Goal: Communication & Community: Answer question/provide support

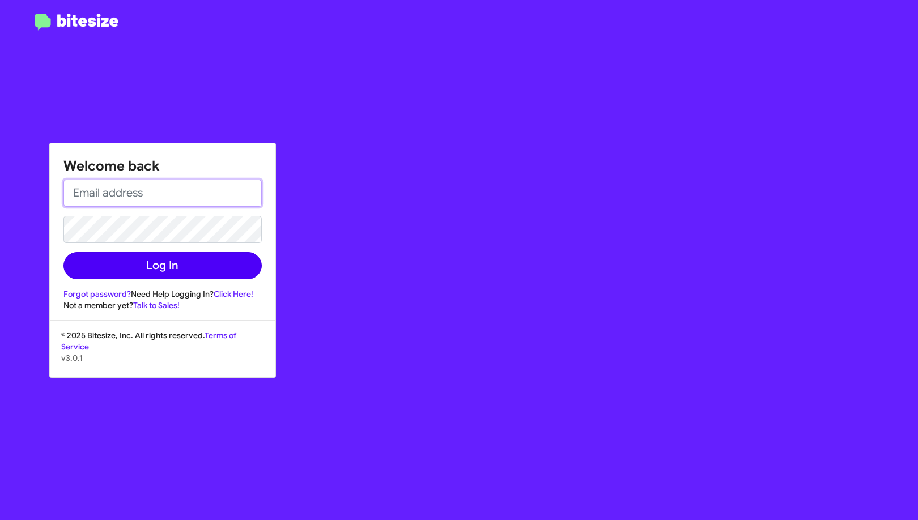
type input "[EMAIL_ADDRESS][DOMAIN_NAME]"
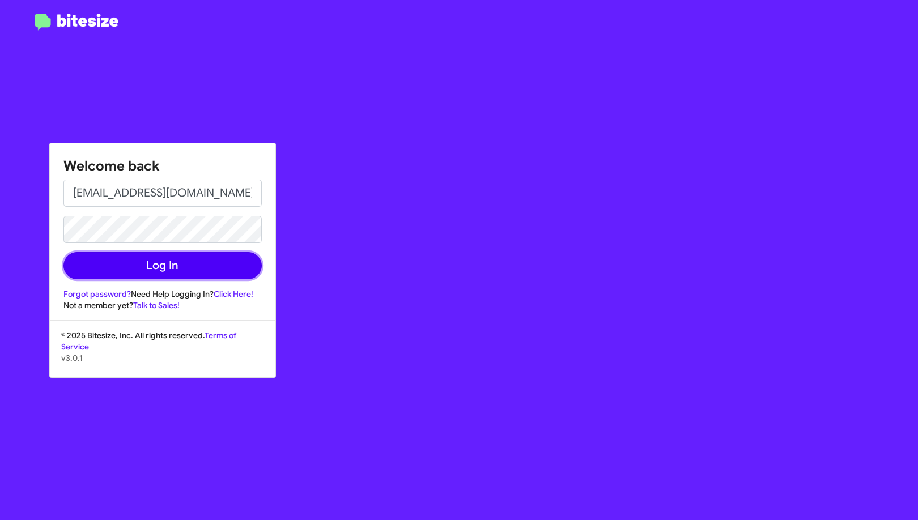
click at [237, 265] on button "Log In" at bounding box center [162, 265] width 198 height 27
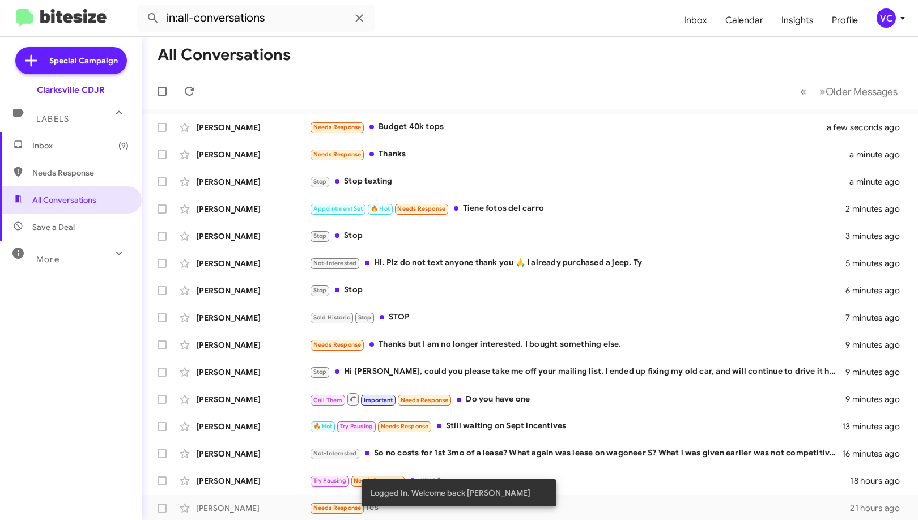
click at [622, 92] on mat-toolbar-row "« Previous » Next Older Messages" at bounding box center [530, 91] width 776 height 36
click at [527, 59] on mat-toolbar-row "All Conversations" at bounding box center [530, 55] width 776 height 36
click at [478, 63] on mat-toolbar-row "All Conversations" at bounding box center [530, 55] width 776 height 36
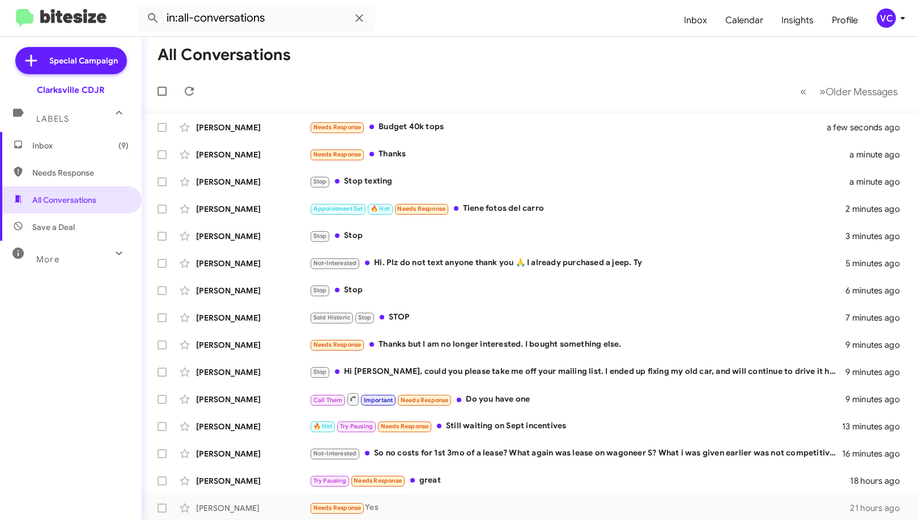
click at [500, 59] on mat-toolbar-row "All Conversations" at bounding box center [530, 55] width 776 height 36
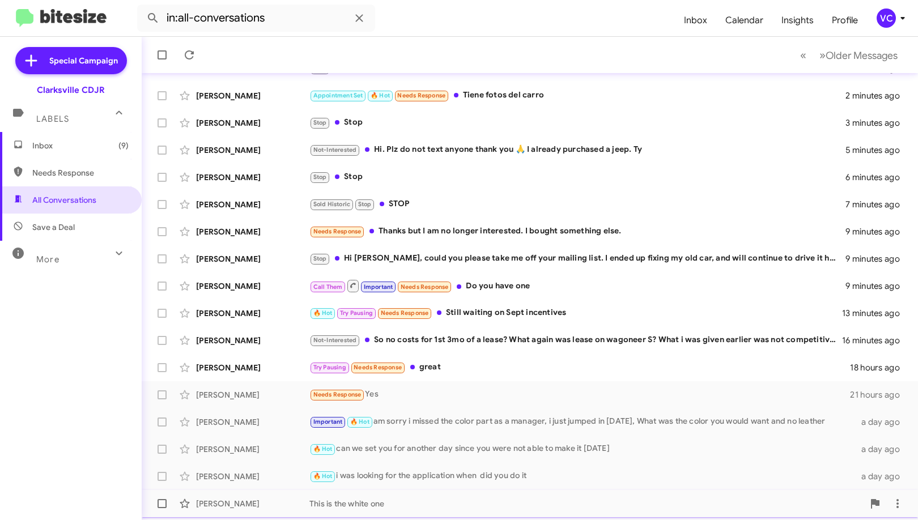
scroll to position [138, 0]
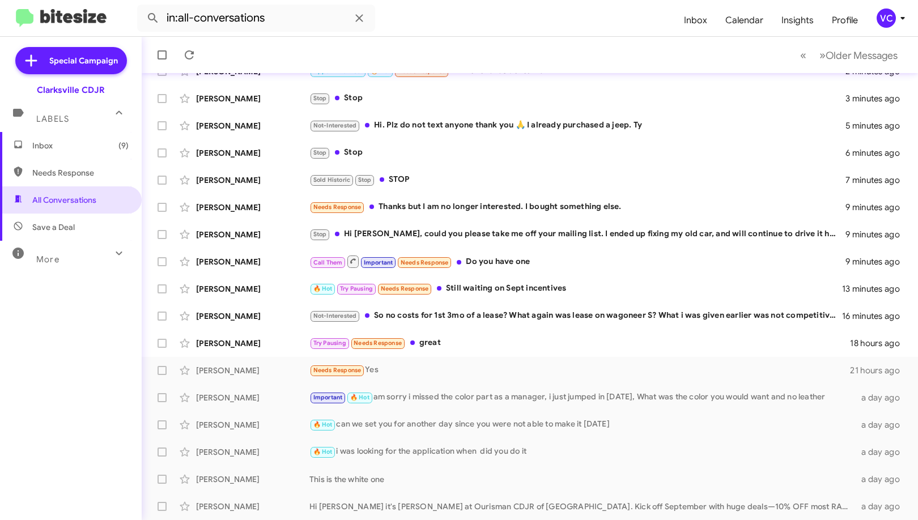
drag, startPoint x: 74, startPoint y: 377, endPoint x: 90, endPoint y: 364, distance: 20.6
click at [76, 374] on div "Inbox (9) Needs Response All Conversations Save a Deal More Important 🔥 Hot App…" at bounding box center [71, 288] width 142 height 312
click at [602, 32] on mat-toolbar "in:all-conversations Inbox Calendar Insights Profile VC" at bounding box center [459, 18] width 918 height 36
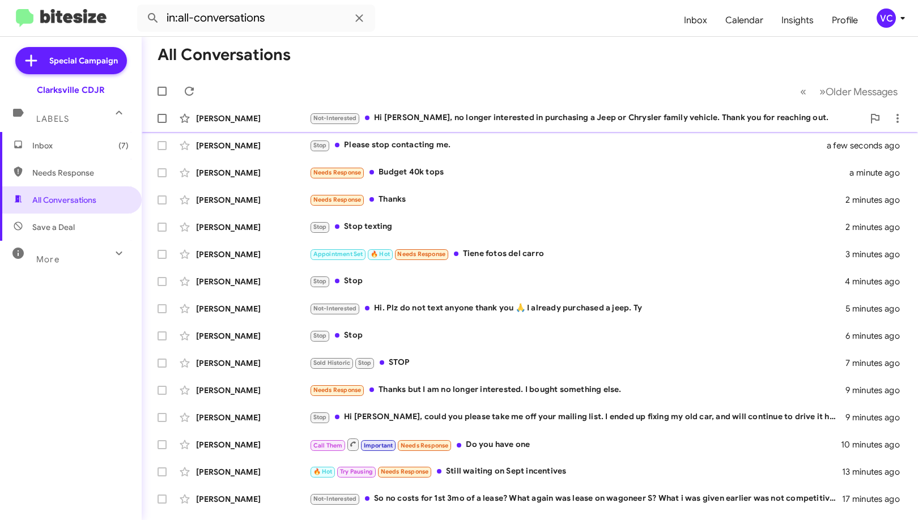
scroll to position [0, 0]
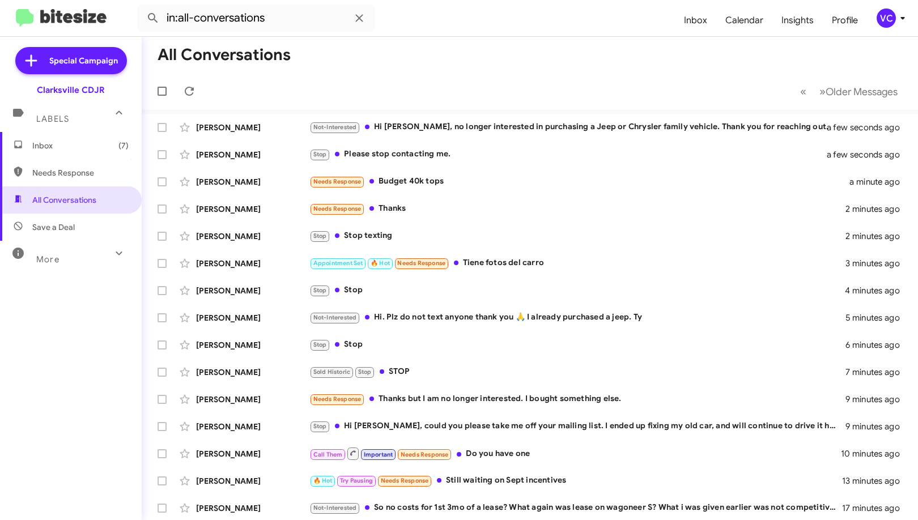
click at [490, 52] on mat-toolbar-row "All Conversations" at bounding box center [530, 55] width 776 height 36
click at [492, 153] on div "Stop Please stop contacting me." at bounding box center [586, 154] width 554 height 13
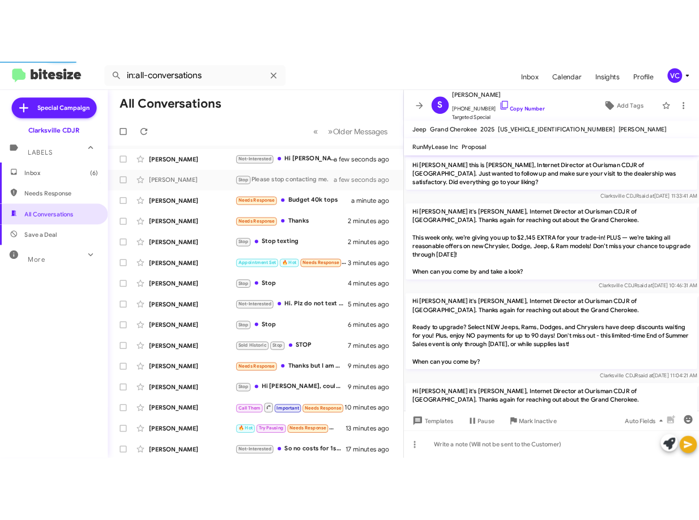
scroll to position [328, 0]
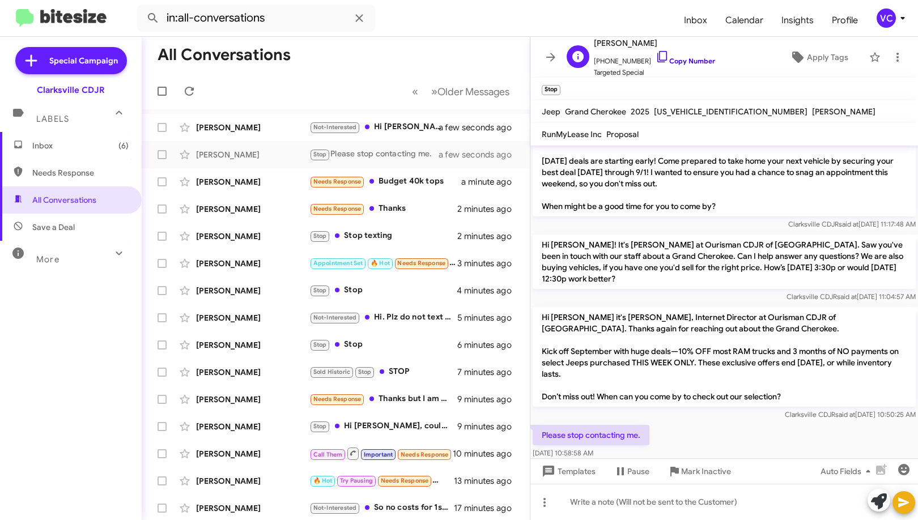
click at [685, 62] on link "Copy Number" at bounding box center [685, 61] width 59 height 8
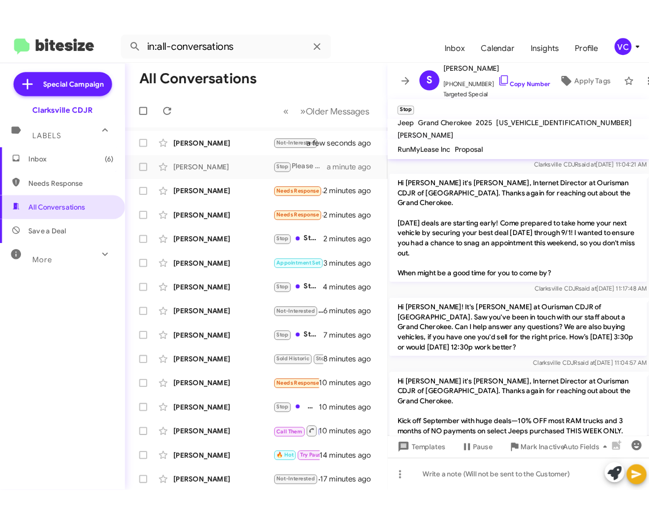
scroll to position [396, 0]
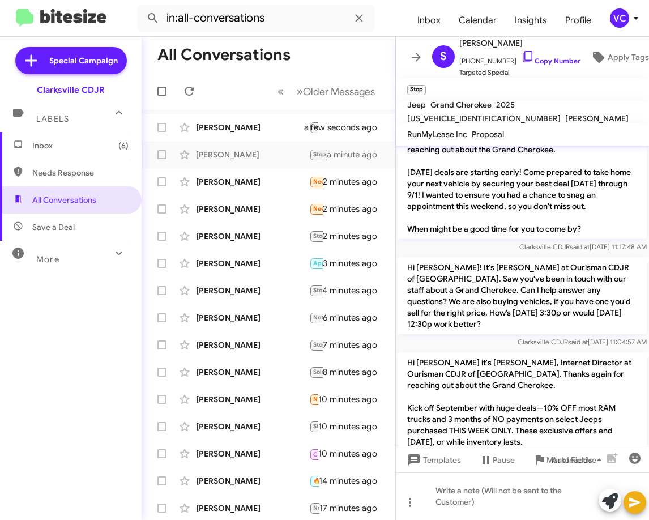
click at [520, 404] on p "Hi [PERSON_NAME] it's [PERSON_NAME], Internet Director at Ourisman CDJR of [GEO…" at bounding box center [522, 419] width 249 height 134
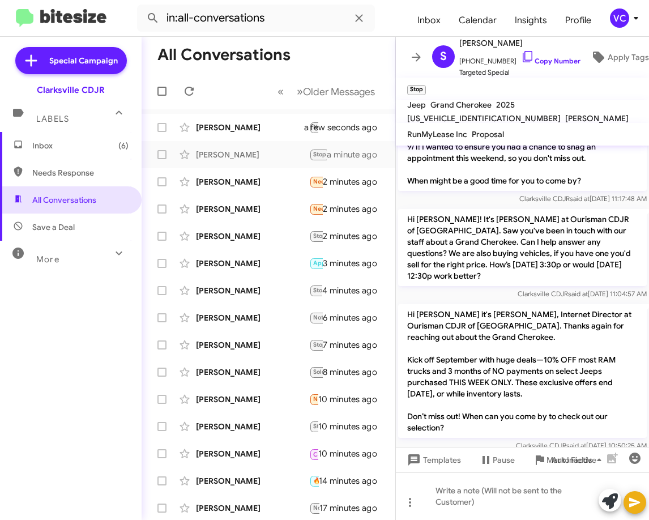
scroll to position [509, 0]
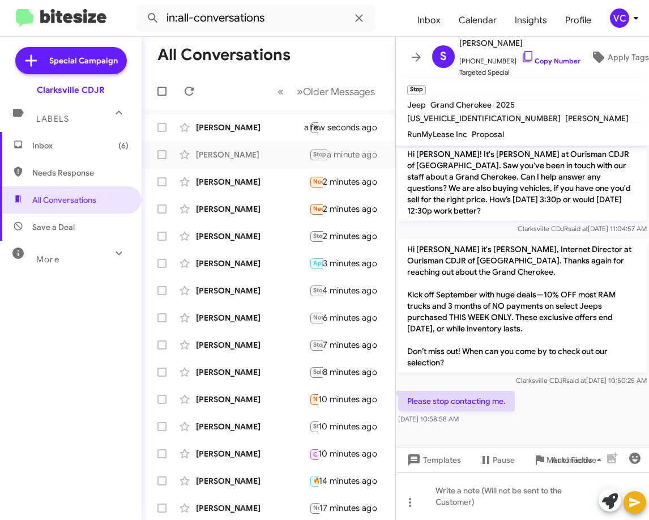
click at [551, 402] on div "Please stop contacting me. [DATE] 10:58:58 AM" at bounding box center [522, 408] width 253 height 39
click at [551, 57] on link "Copy Number" at bounding box center [550, 61] width 59 height 8
click at [553, 393] on div "Please stop contacting me. [DATE] 10:58:58 AM" at bounding box center [522, 408] width 253 height 39
click at [558, 418] on div "Please stop contacting me. [DATE] 10:58:58 AM" at bounding box center [522, 408] width 253 height 39
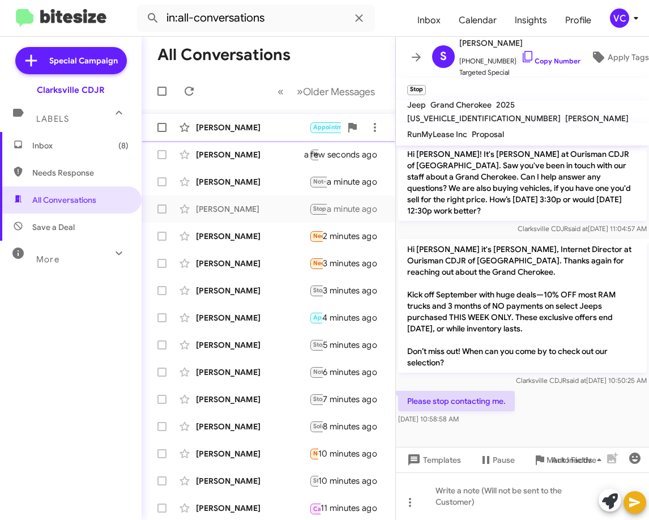
click at [234, 131] on div "[PERSON_NAME]" at bounding box center [252, 127] width 113 height 11
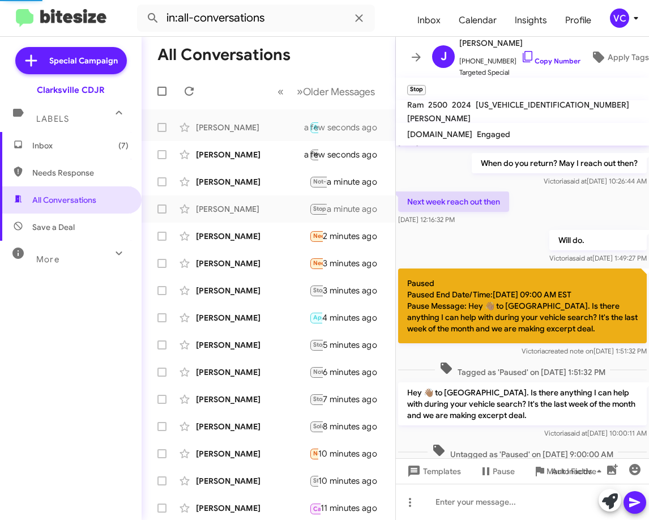
scroll to position [1168, 0]
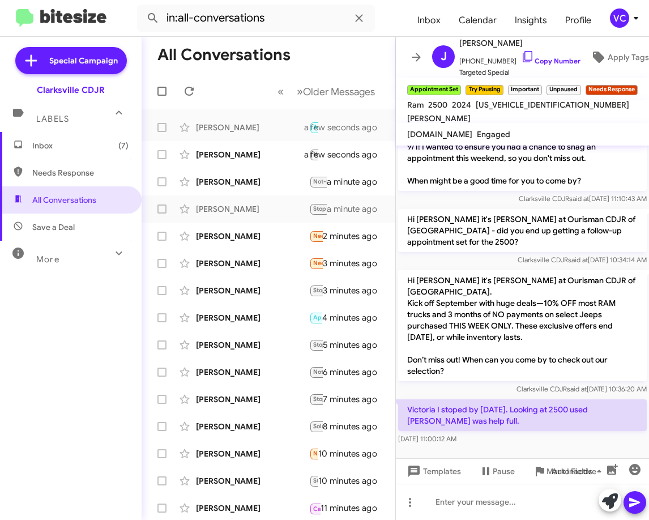
click at [518, 447] on div at bounding box center [522, 475] width 253 height 57
click at [552, 447] on div at bounding box center [522, 475] width 253 height 57
click at [555, 447] on div at bounding box center [522, 475] width 253 height 57
click at [583, 447] on div at bounding box center [522, 475] width 253 height 57
click at [601, 447] on div at bounding box center [522, 475] width 253 height 57
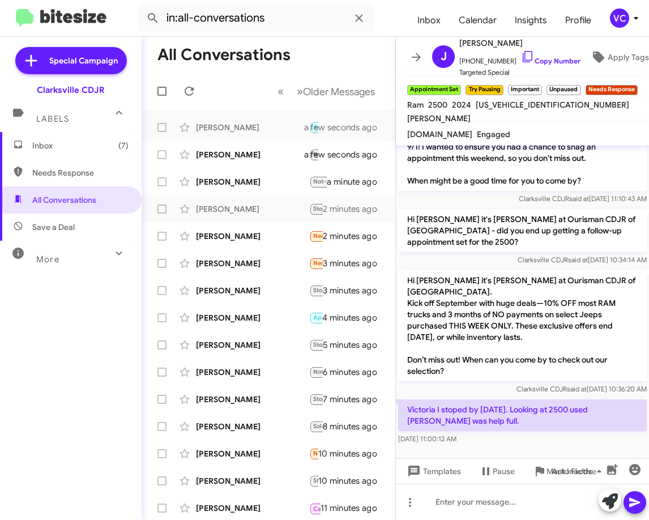
click at [601, 447] on div at bounding box center [522, 475] width 253 height 57
click at [533, 57] on link "Copy Number" at bounding box center [550, 61] width 59 height 8
copy div "Templates Pause Mark Inactive Auto Fields"
click at [535, 447] on div at bounding box center [522, 475] width 253 height 57
click at [537, 447] on div at bounding box center [522, 475] width 253 height 57
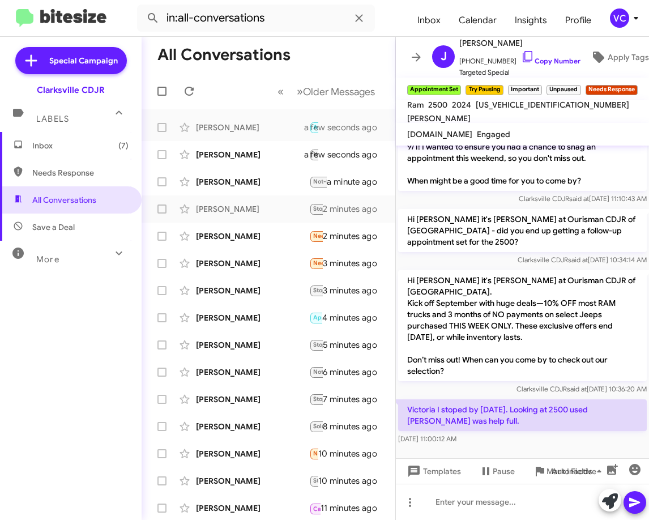
click at [537, 447] on div at bounding box center [522, 475] width 253 height 57
click at [556, 447] on div at bounding box center [522, 475] width 253 height 57
click at [577, 447] on div at bounding box center [522, 475] width 253 height 57
drag, startPoint x: 541, startPoint y: 223, endPoint x: 478, endPoint y: 122, distance: 119.2
click at [568, 256] on span "said at" at bounding box center [578, 260] width 20 height 8
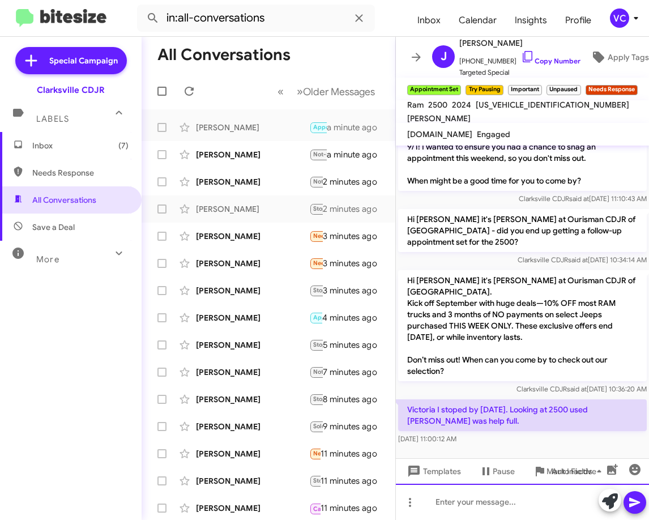
click at [486, 511] on div at bounding box center [522, 502] width 253 height 36
paste div
click at [628, 501] on icon at bounding box center [635, 503] width 14 height 14
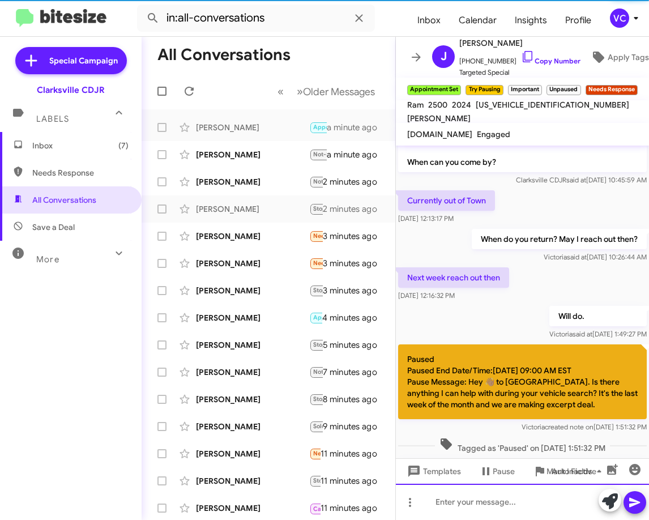
click at [517, 509] on div at bounding box center [522, 502] width 253 height 36
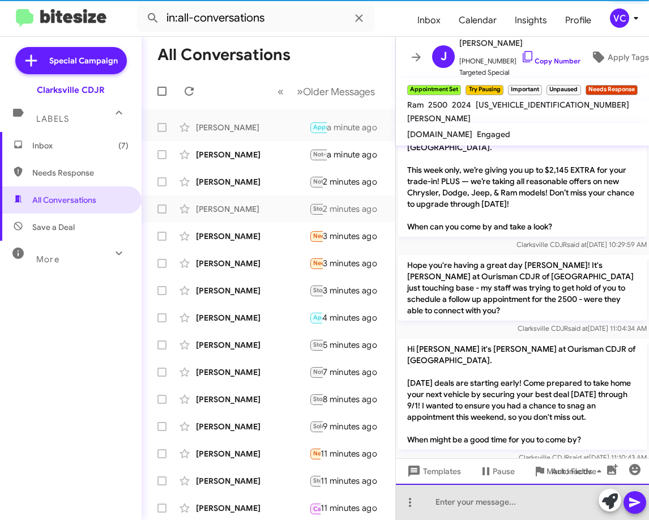
scroll to position [0, 0]
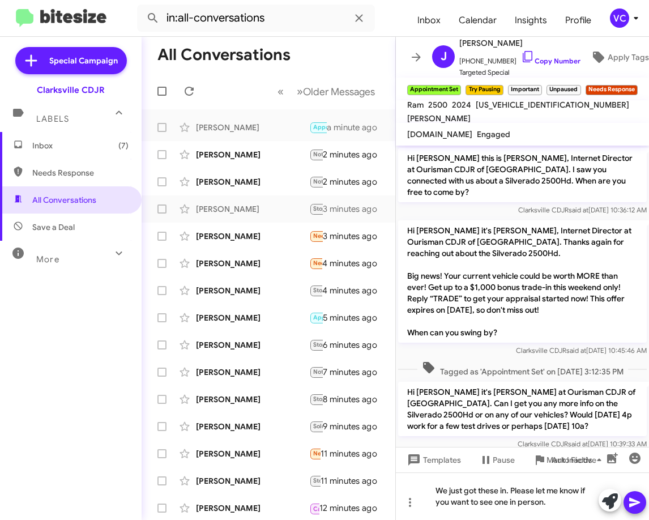
click at [634, 504] on icon at bounding box center [635, 503] width 11 height 10
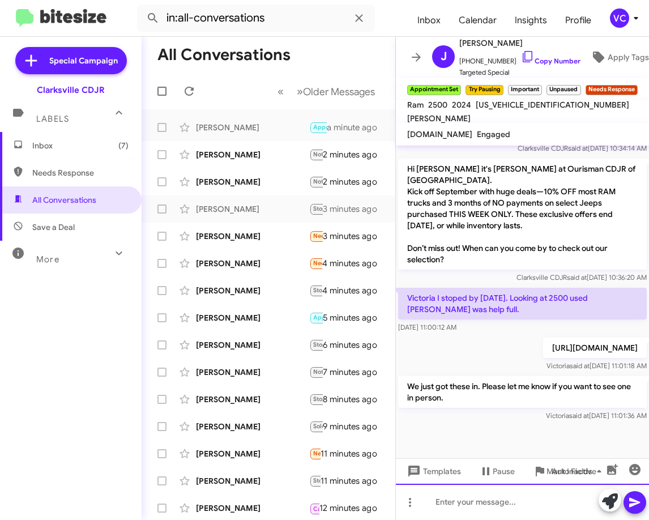
scroll to position [1999, 0]
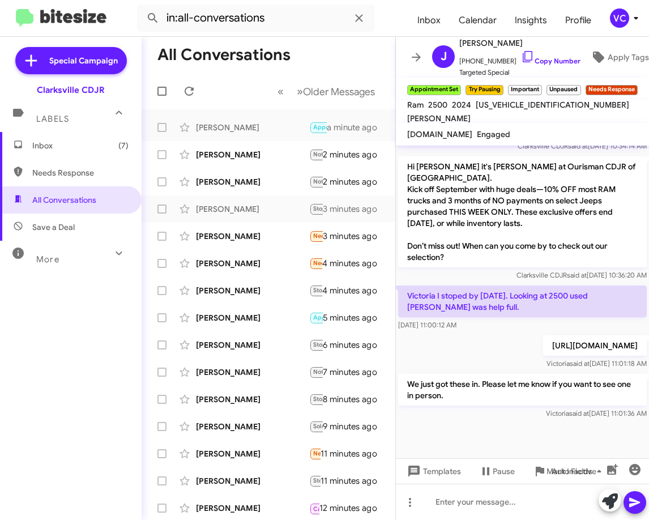
click at [575, 422] on div at bounding box center [522, 463] width 253 height 82
click at [205, 156] on div "[PERSON_NAME]" at bounding box center [252, 154] width 113 height 11
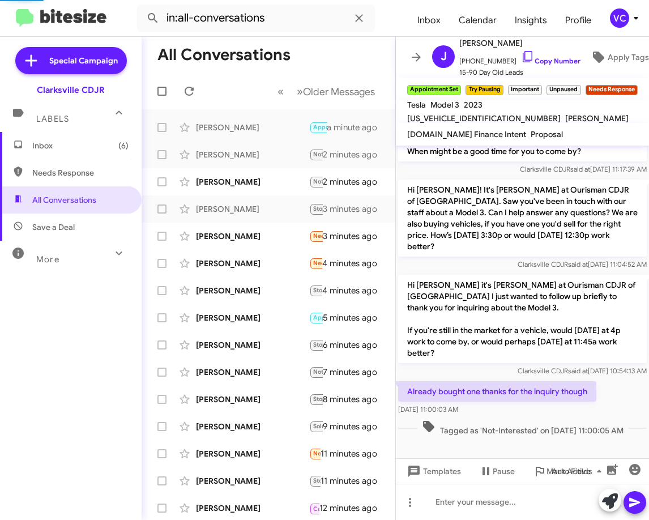
scroll to position [311, 0]
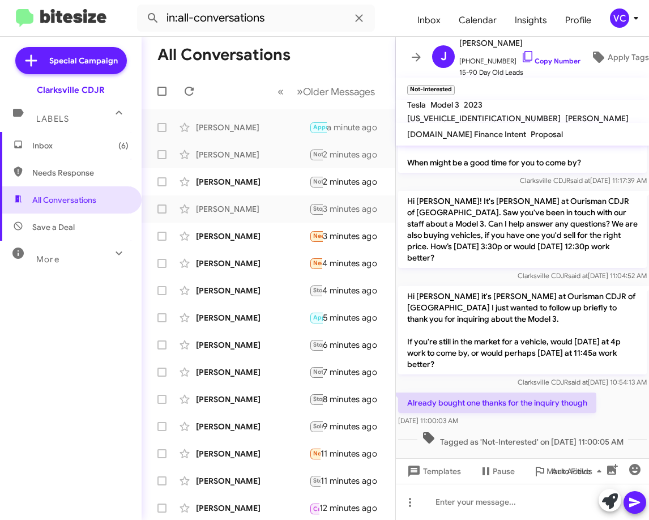
drag, startPoint x: 603, startPoint y: 376, endPoint x: 582, endPoint y: 307, distance: 72.8
click at [603, 377] on div "Hi [PERSON_NAME] it's [PERSON_NAME] at Ourisman CDJR of [GEOGRAPHIC_DATA] I jus…" at bounding box center [522, 337] width 253 height 107
click at [548, 62] on div "[PERSON_NAME] [PHONE_NUMBER] Copy Number 15-90 Day Old Leads" at bounding box center [520, 57] width 121 height 42
click at [549, 57] on link "Copy Number" at bounding box center [550, 61] width 59 height 8
click at [637, 390] on div "Already bought one thanks for the inquiry though [DATE] 11:00:03 AM" at bounding box center [522, 409] width 253 height 39
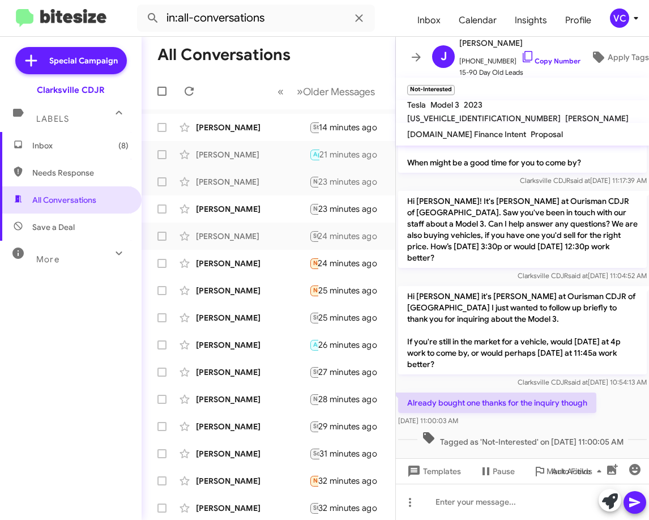
click at [575, 415] on div "[DATE] 11:00:03 AM" at bounding box center [497, 420] width 198 height 11
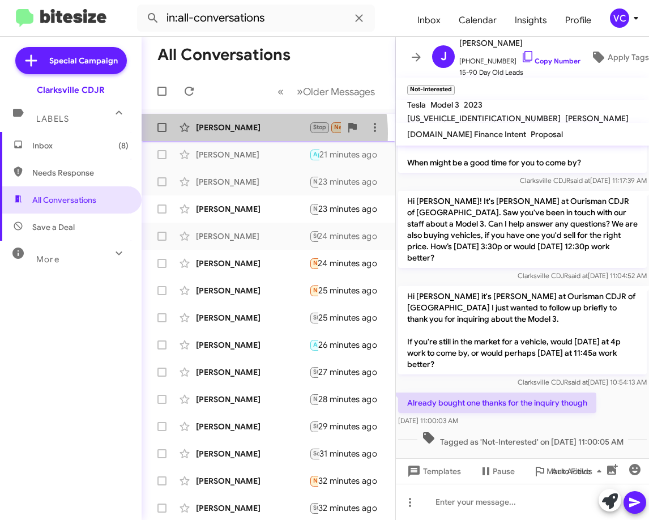
click at [236, 133] on div "[PERSON_NAME] Stop Needs Response I've decided Jeep doesn't offer the value I'm…" at bounding box center [269, 127] width 236 height 23
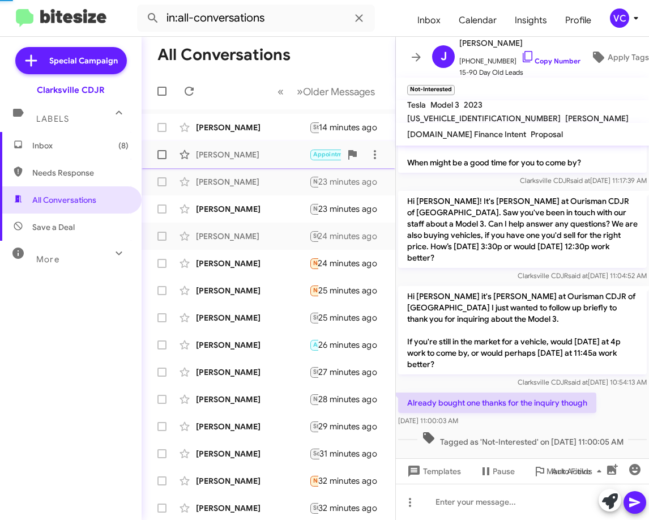
scroll to position [117, 0]
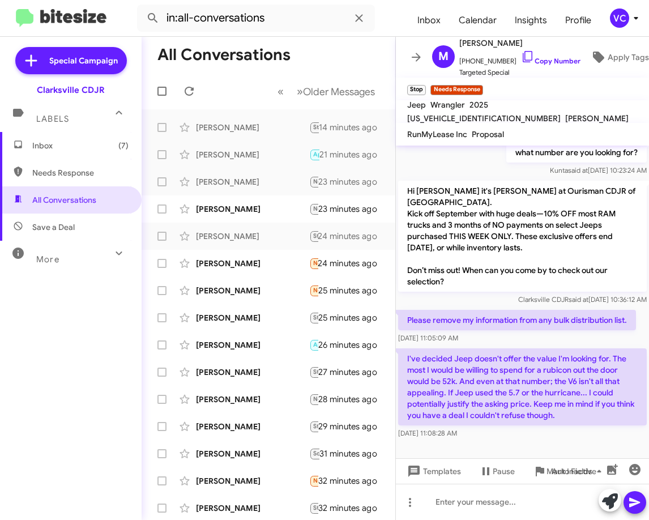
click at [495, 255] on p "Hi [PERSON_NAME] it's [PERSON_NAME] at Ourisman CDJR of [GEOGRAPHIC_DATA]. Kick…" at bounding box center [522, 236] width 249 height 111
click at [529, 344] on div "Please remove my information from any bulk distribution list. [DATE] 11:05:09 AM" at bounding box center [522, 327] width 253 height 39
click at [560, 52] on span "[PHONE_NUMBER] Copy Number" at bounding box center [520, 58] width 121 height 17
click at [606, 272] on p "Hi [PERSON_NAME] it's [PERSON_NAME] at Ourisman CDJR of [GEOGRAPHIC_DATA]. Kick…" at bounding box center [522, 236] width 249 height 111
drag, startPoint x: 588, startPoint y: 200, endPoint x: 609, endPoint y: 137, distance: 66.8
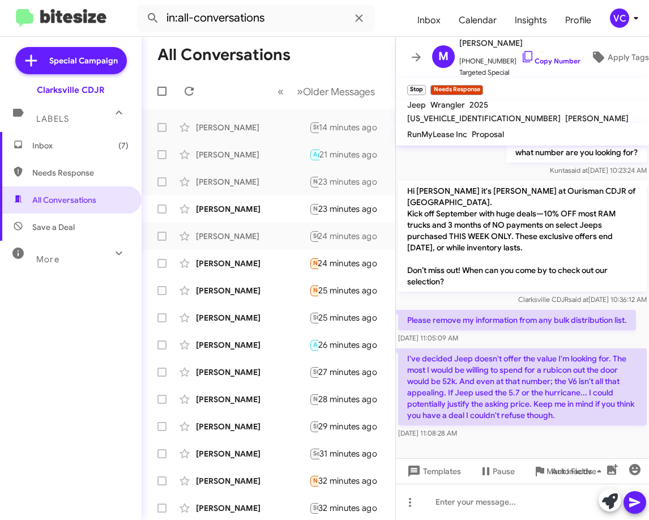
click at [588, 200] on p "Hi [PERSON_NAME] it's [PERSON_NAME] at Ourisman CDJR of [GEOGRAPHIC_DATA]. Kick…" at bounding box center [522, 236] width 249 height 111
click at [559, 57] on link "Copy Number" at bounding box center [550, 61] width 59 height 8
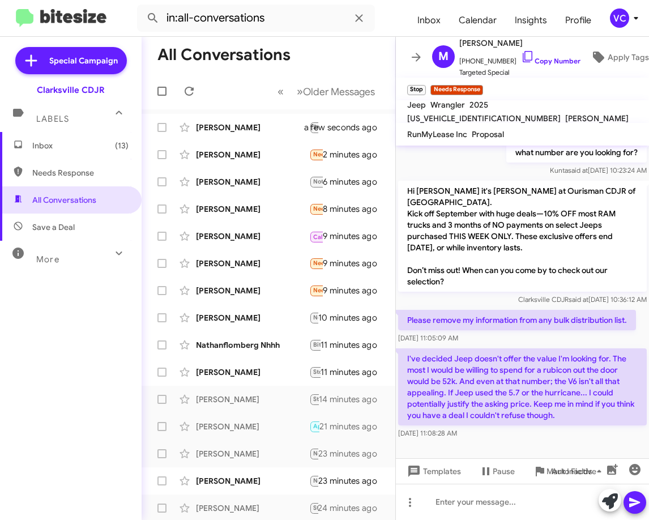
click at [545, 232] on p "Hi [PERSON_NAME] it's [PERSON_NAME] at Ourisman CDJR of [GEOGRAPHIC_DATA]. Kick…" at bounding box center [522, 236] width 249 height 111
click at [533, 58] on link "Copy Number" at bounding box center [550, 61] width 59 height 8
drag, startPoint x: 566, startPoint y: 349, endPoint x: 551, endPoint y: 347, distance: 15.5
click at [566, 349] on p "I've decided Jeep doesn't offer the value I'm looking for. The most I would be …" at bounding box center [522, 386] width 249 height 77
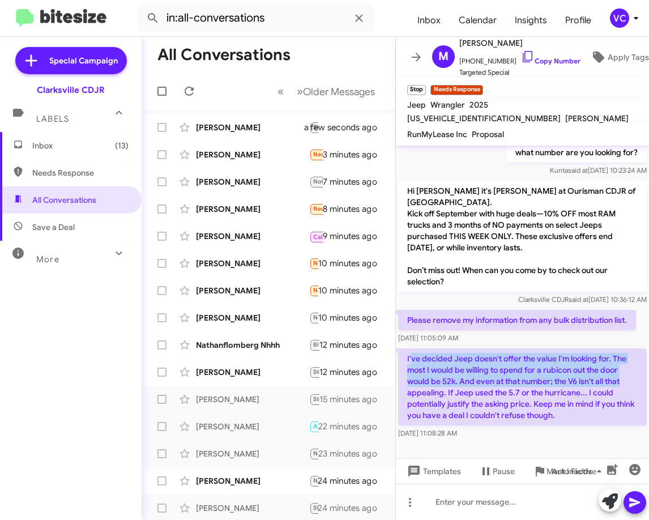
drag, startPoint x: 411, startPoint y: 358, endPoint x: 627, endPoint y: 376, distance: 217.2
click at [627, 376] on p "I've decided Jeep doesn't offer the value I'm looking for. The most I would be …" at bounding box center [522, 386] width 249 height 77
click at [624, 384] on p "I've decided Jeep doesn't offer the value I'm looking for. The most I would be …" at bounding box center [522, 386] width 249 height 77
click at [432, 363] on p "I've decided Jeep doesn't offer the value I'm looking for. The most I would be …" at bounding box center [522, 386] width 249 height 77
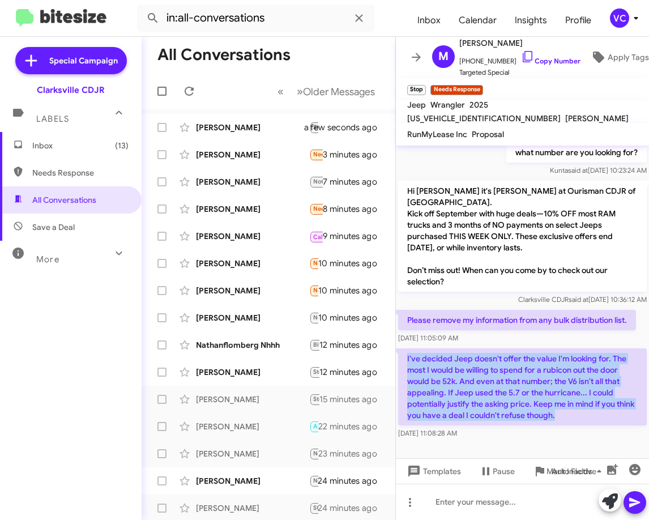
drag, startPoint x: 405, startPoint y: 357, endPoint x: 649, endPoint y: 422, distance: 252.2
click at [649, 422] on cdk-virtual-scroll-viewport "Hi [PERSON_NAME] this is [PERSON_NAME], Internet Director at Ourisman CDJR of […" at bounding box center [522, 302] width 253 height 313
copy p "I've decided Jeep doesn't offer the value I'm looking for. The most I would be …"
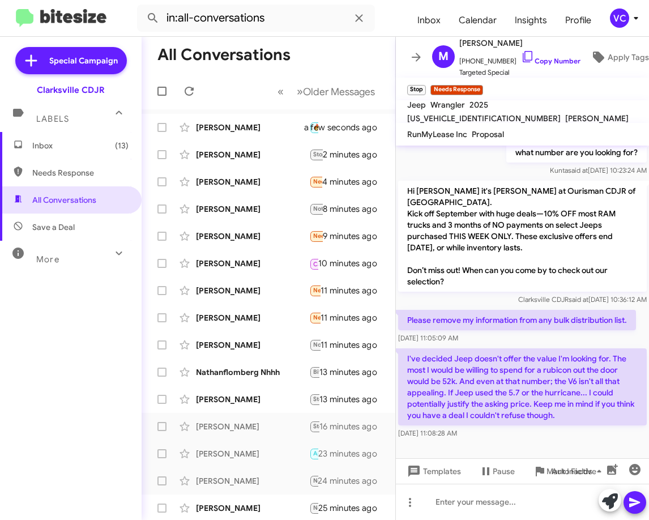
click at [552, 445] on div at bounding box center [522, 449] width 253 height 17
click at [537, 426] on div "I've decided Jeep doesn't offer the value I'm looking for. The most I would be …" at bounding box center [522, 393] width 249 height 91
click at [549, 430] on div "[DATE] 11:08:28 AM" at bounding box center [522, 433] width 249 height 11
click at [550, 430] on div "[DATE] 11:08:28 AM" at bounding box center [522, 433] width 249 height 11
click at [531, 430] on div "[DATE] 11:08:28 AM" at bounding box center [522, 433] width 249 height 11
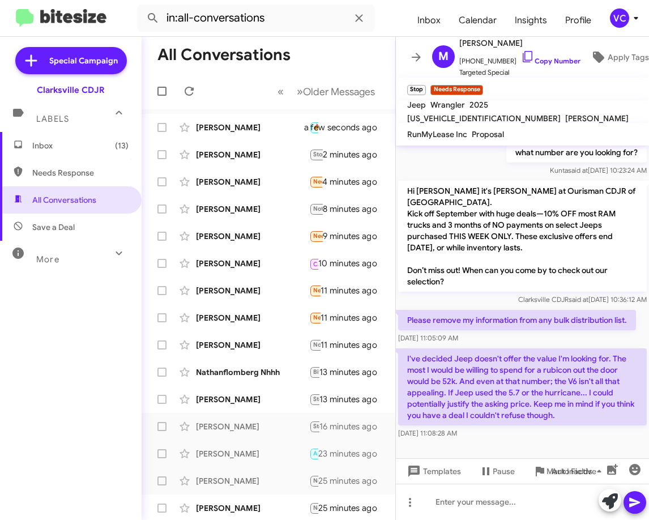
click at [531, 431] on div "[DATE] 11:08:28 AM" at bounding box center [522, 433] width 249 height 11
click at [531, 433] on div "[DATE] 11:08:28 AM" at bounding box center [522, 433] width 249 height 11
click at [569, 418] on p "I've decided Jeep doesn't offer the value I'm looking for. The most I would be …" at bounding box center [522, 386] width 249 height 77
click at [500, 315] on p "Please remove my information from any bulk distribution list." at bounding box center [517, 320] width 238 height 20
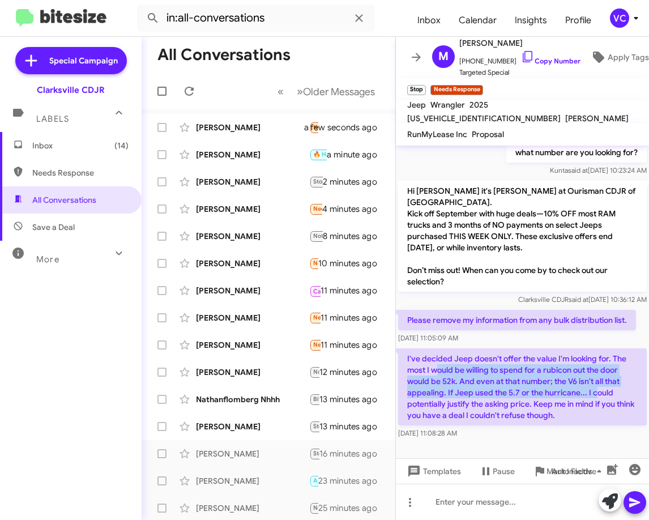
drag, startPoint x: 443, startPoint y: 379, endPoint x: 595, endPoint y: 391, distance: 152.4
click at [595, 391] on p "I've decided Jeep doesn't offer the value I'm looking for. The most I would be …" at bounding box center [522, 386] width 249 height 77
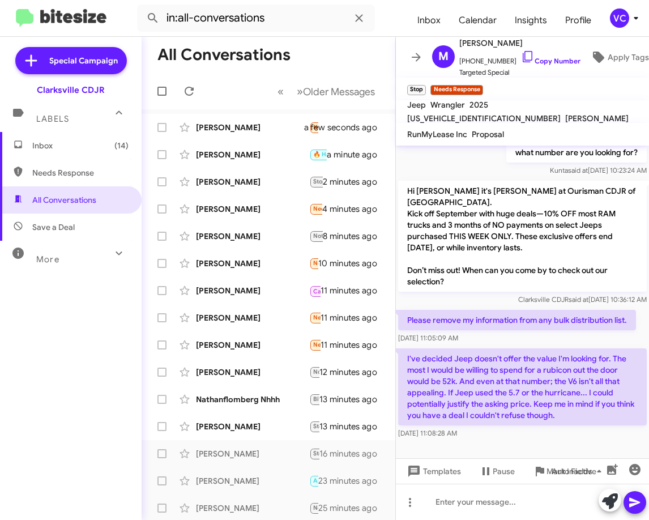
click at [604, 390] on p "I've decided Jeep doesn't offer the value I'm looking for. The most I would be …" at bounding box center [522, 386] width 249 height 77
drag, startPoint x: 435, startPoint y: 381, endPoint x: 585, endPoint y: 377, distance: 150.2
click at [581, 377] on p "I've decided Jeep doesn't offer the value I'm looking for. The most I would be …" at bounding box center [522, 386] width 249 height 77
click at [585, 377] on p "I've decided Jeep doesn't offer the value I'm looking for. The most I would be …" at bounding box center [522, 386] width 249 height 77
drag, startPoint x: 440, startPoint y: 382, endPoint x: 608, endPoint y: 376, distance: 168.4
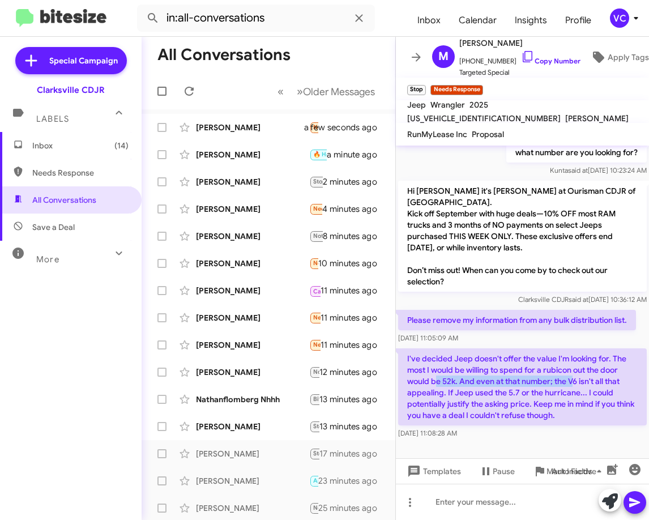
click at [606, 377] on p "I've decided Jeep doesn't offer the value I'm looking for. The most I would be …" at bounding box center [522, 386] width 249 height 77
click at [608, 376] on p "I've decided Jeep doesn't offer the value I'm looking for. The most I would be …" at bounding box center [522, 386] width 249 height 77
drag, startPoint x: 441, startPoint y: 385, endPoint x: 568, endPoint y: 389, distance: 127.6
click at [565, 389] on p "I've decided Jeep doesn't offer the value I'm looking for. The most I would be …" at bounding box center [522, 386] width 249 height 77
click at [574, 390] on p "I've decided Jeep doesn't offer the value I'm looking for. The most I would be …" at bounding box center [522, 386] width 249 height 77
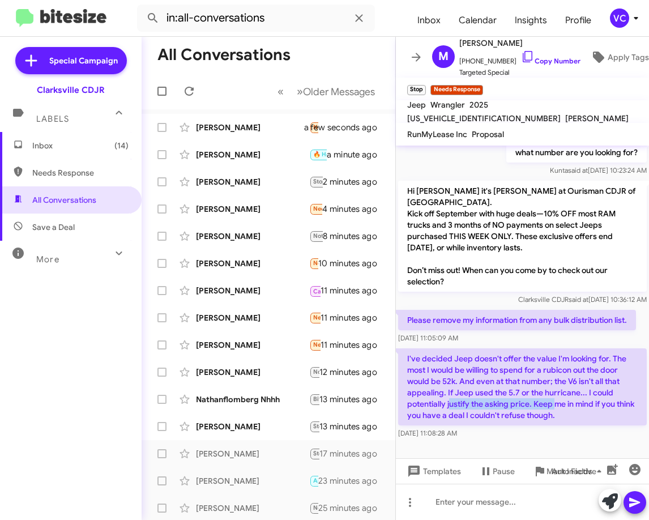
drag, startPoint x: 449, startPoint y: 406, endPoint x: 588, endPoint y: 404, distance: 138.3
click at [573, 404] on p "I've decided Jeep doesn't offer the value I'm looking for. The most I would be …" at bounding box center [522, 386] width 249 height 77
click at [588, 404] on p "I've decided Jeep doesn't offer the value I'm looking for. The most I would be …" at bounding box center [522, 386] width 249 height 77
drag, startPoint x: 432, startPoint y: 407, endPoint x: 571, endPoint y: 405, distance: 138.8
click at [565, 406] on p "I've decided Jeep doesn't offer the value I'm looking for. The most I would be …" at bounding box center [522, 386] width 249 height 77
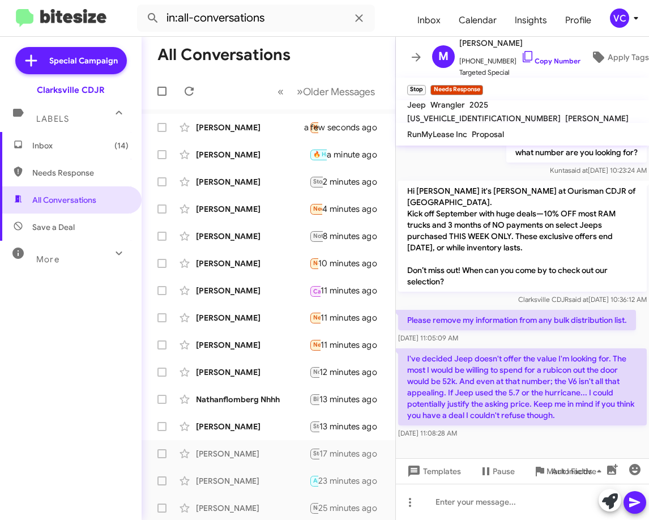
click at [573, 405] on p "I've decided Jeep doesn't offer the value I'm looking for. The most I would be …" at bounding box center [522, 386] width 249 height 77
drag, startPoint x: 403, startPoint y: 421, endPoint x: 562, endPoint y: 421, distance: 158.7
click at [550, 421] on p "I've decided Jeep doesn't offer the value I'm looking for. The most I would be …" at bounding box center [522, 386] width 249 height 77
click at [594, 421] on p "I've decided Jeep doesn't offer the value I'm looking for. The most I would be …" at bounding box center [522, 386] width 249 height 77
drag, startPoint x: 592, startPoint y: 418, endPoint x: 464, endPoint y: 414, distance: 128.7
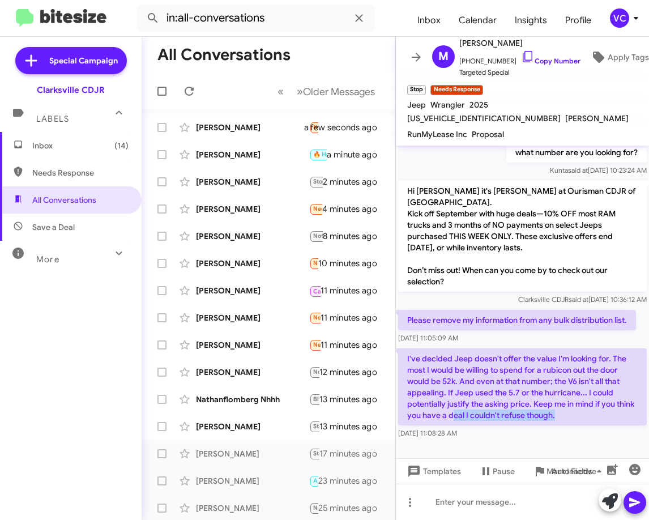
click at [466, 418] on p "I've decided Jeep doesn't offer the value I'm looking for. The most I would be …" at bounding box center [522, 386] width 249 height 77
click at [528, 386] on p "I've decided Jeep doesn't offer the value I'm looking for. The most I would be …" at bounding box center [522, 386] width 249 height 77
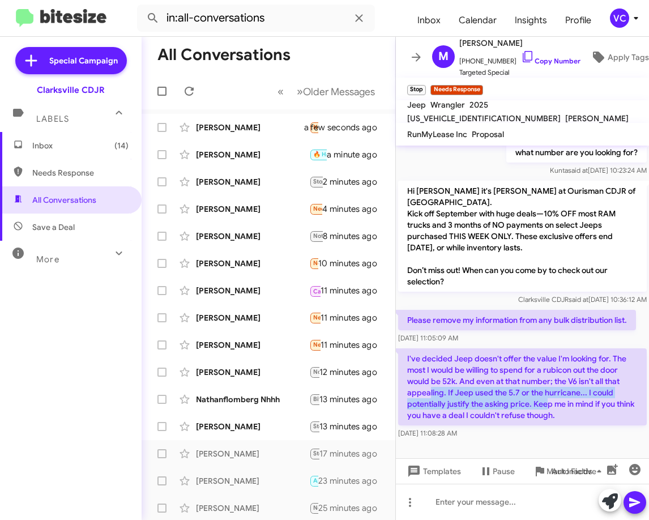
drag, startPoint x: 431, startPoint y: 392, endPoint x: 566, endPoint y: 407, distance: 136.4
click at [555, 402] on p "I've decided Jeep doesn't offer the value I'm looking for. The most I would be …" at bounding box center [522, 386] width 249 height 77
drag, startPoint x: 568, startPoint y: 407, endPoint x: 607, endPoint y: 407, distance: 38.5
click at [572, 407] on p "I've decided Jeep doesn't offer the value I'm looking for. The most I would be …" at bounding box center [522, 386] width 249 height 77
click at [607, 407] on p "I've decided Jeep doesn't offer the value I'm looking for. The most I would be …" at bounding box center [522, 386] width 249 height 77
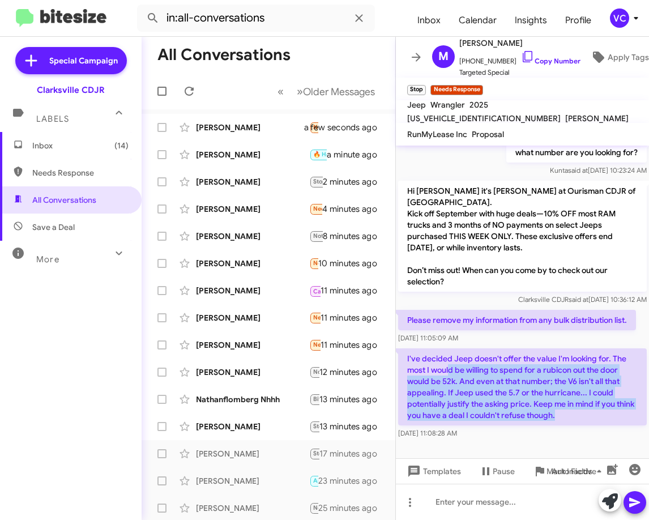
drag, startPoint x: 606, startPoint y: 414, endPoint x: 449, endPoint y: 369, distance: 163.8
click at [449, 371] on p "I've decided Jeep doesn't offer the value I'm looking for. The most I would be …" at bounding box center [522, 386] width 249 height 77
click at [468, 378] on p "I've decided Jeep doesn't offer the value I'm looking for. The most I would be …" at bounding box center [522, 386] width 249 height 77
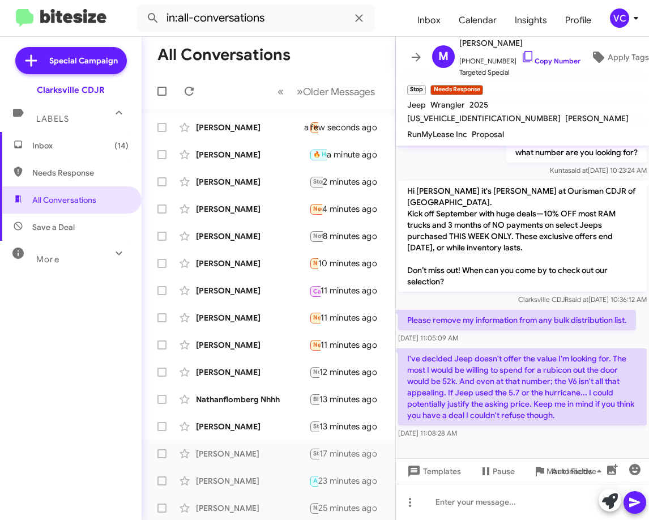
click at [501, 399] on p "I've decided Jeep doesn't offer the value I'm looking for. The most I would be …" at bounding box center [522, 386] width 249 height 77
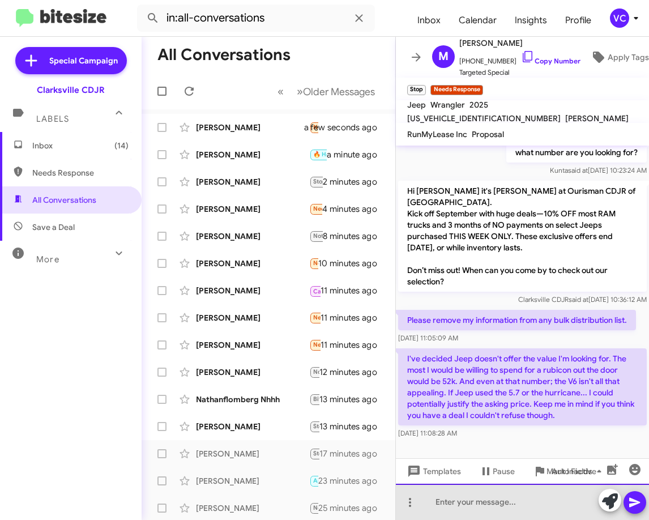
click at [488, 505] on div at bounding box center [522, 502] width 253 height 36
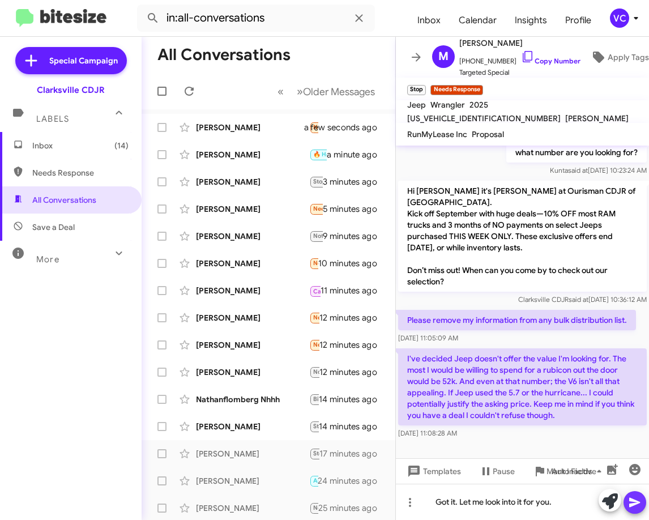
click at [639, 499] on icon at bounding box center [635, 503] width 14 height 14
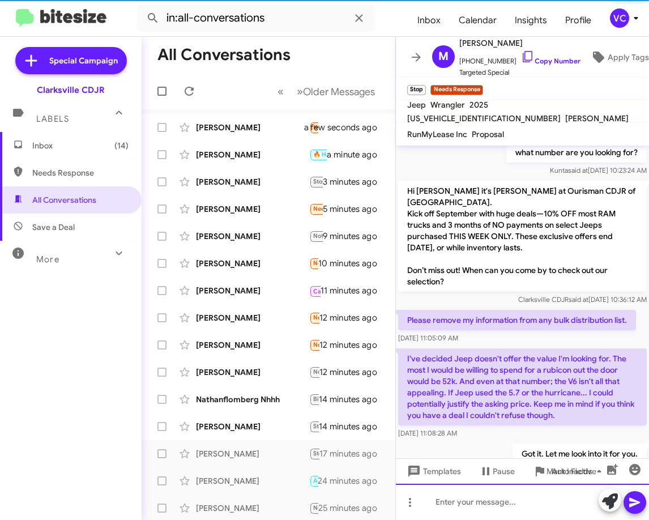
scroll to position [0, 0]
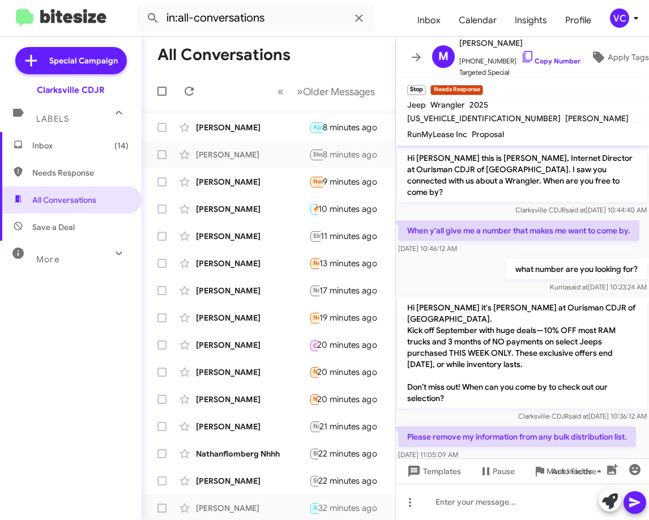
click at [568, 307] on p "Hi [PERSON_NAME] it's [PERSON_NAME] at Ourisman CDJR of [GEOGRAPHIC_DATA]. Kick…" at bounding box center [522, 352] width 249 height 111
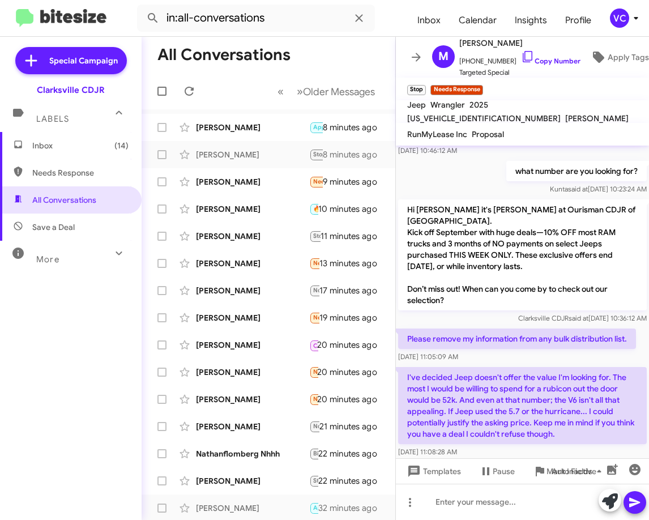
scroll to position [158, 0]
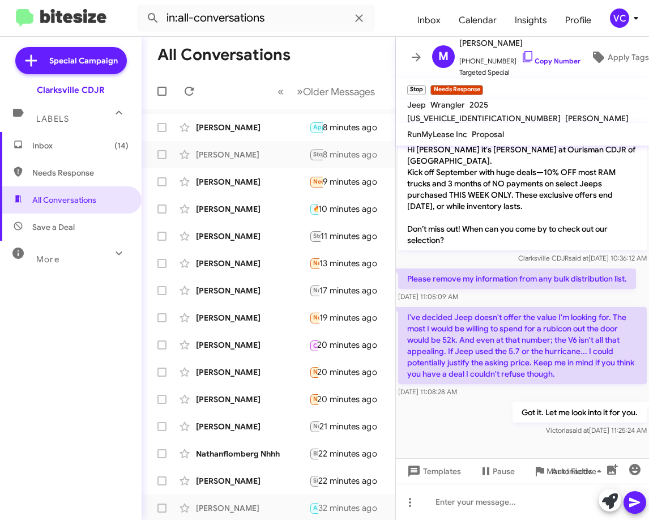
click at [463, 429] on div "Got it. Let me look into it for you. [PERSON_NAME] said at [DATE] 11:25:24 AM" at bounding box center [522, 419] width 253 height 39
click at [457, 432] on div "Got it. Let me look into it for you. [PERSON_NAME] said at [DATE] 11:25:24 AM" at bounding box center [522, 419] width 253 height 39
click at [457, 431] on div "Got it. Let me look into it for you. [PERSON_NAME] said at [DATE] 11:25:24 AM" at bounding box center [522, 419] width 253 height 39
click at [227, 124] on div "[PERSON_NAME]" at bounding box center [252, 127] width 113 height 11
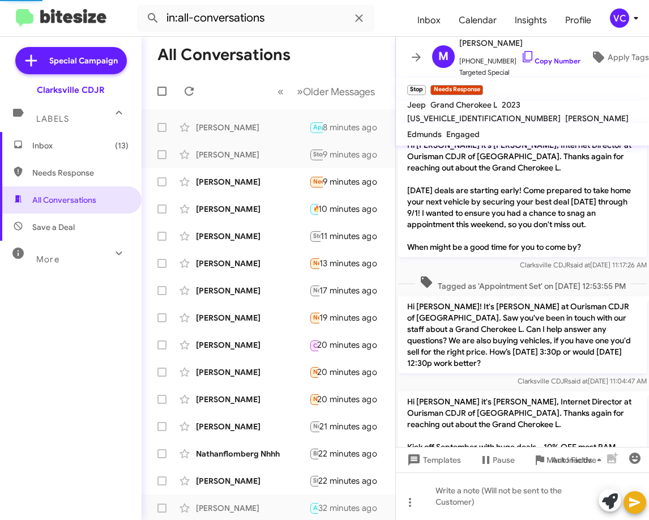
scroll to position [333, 0]
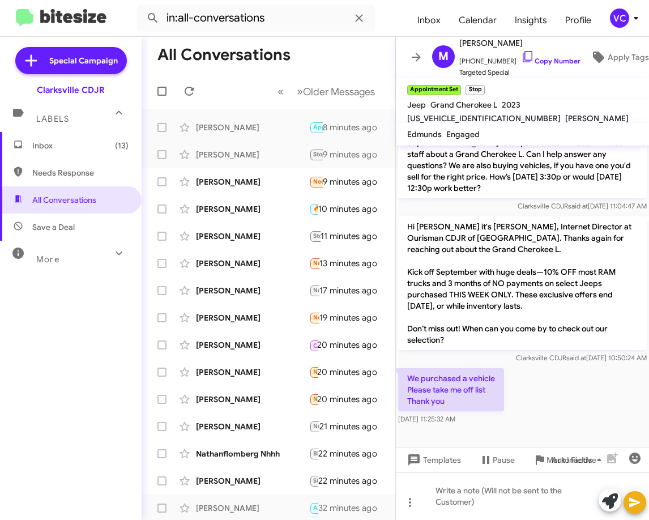
click at [554, 400] on div "We purchased a vehicle Please take me off list Thank you [DATE] 11:25:32 AM" at bounding box center [522, 396] width 253 height 61
click at [547, 52] on span "[PHONE_NUMBER] Copy Number" at bounding box center [520, 58] width 121 height 17
click at [566, 418] on div "We purchased a vehicle Please take me off list Thank you [DATE] 11:25:32 AM" at bounding box center [522, 396] width 253 height 61
click at [568, 430] on div at bounding box center [522, 437] width 253 height 20
drag, startPoint x: 407, startPoint y: 380, endPoint x: 505, endPoint y: 422, distance: 106.6
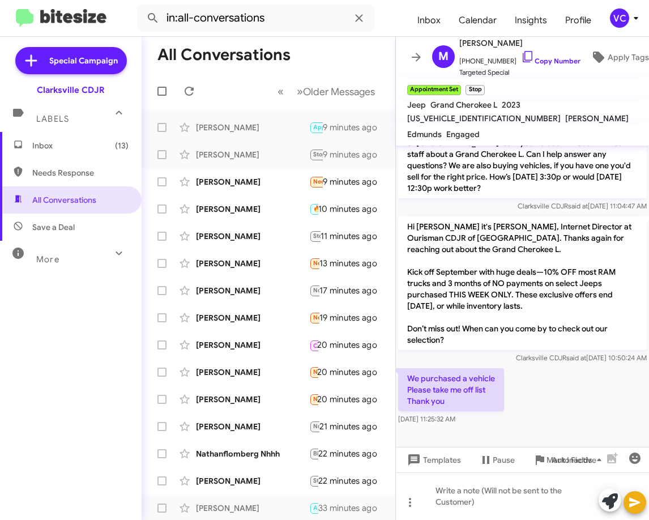
click at [505, 422] on div "We purchased a vehicle Please take me off list Thank you [DATE] 11:25:32 AM" at bounding box center [522, 396] width 253 height 61
copy div "We purchased a vehicle Please take me off list Thank you [DATE] 11:25:32 AM"
click at [574, 457] on span "Auto Fields" at bounding box center [579, 460] width 54 height 20
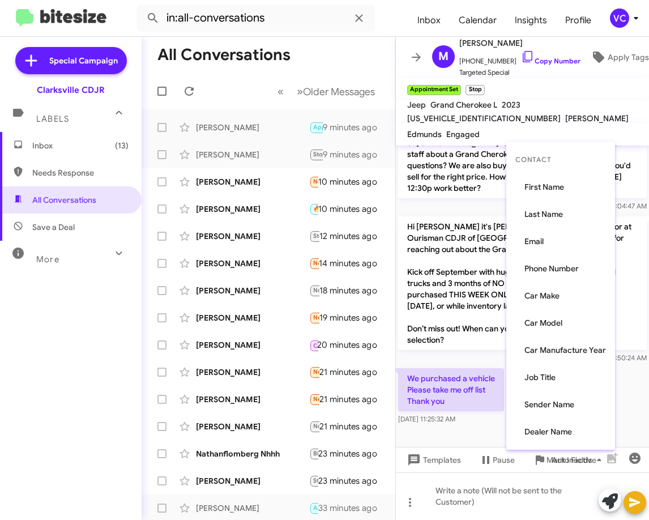
click at [228, 176] on div at bounding box center [324, 260] width 649 height 520
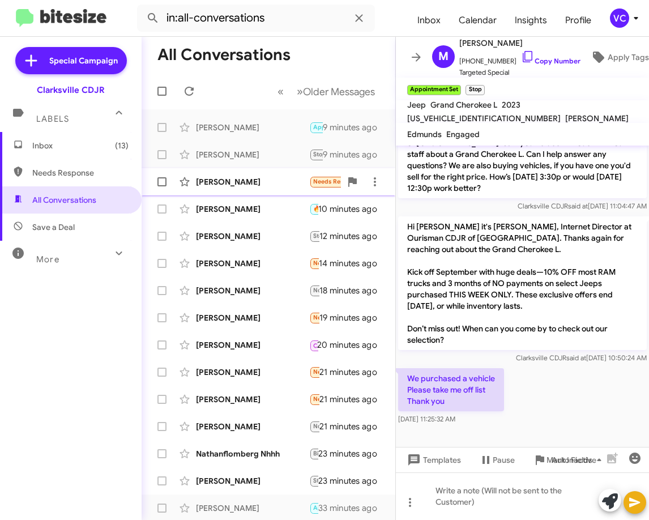
click at [275, 184] on div "[PERSON_NAME]" at bounding box center [252, 181] width 113 height 11
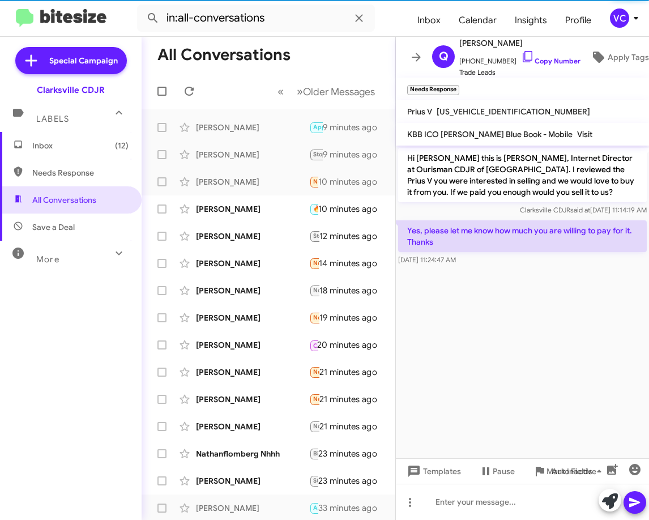
click at [545, 350] on cdk-virtual-scroll-viewport "Hi [PERSON_NAME] this is [PERSON_NAME], Internet Director at Ourisman CDJR of […" at bounding box center [522, 302] width 253 height 313
click at [530, 397] on cdk-virtual-scroll-viewport "Hi [PERSON_NAME] this is [PERSON_NAME], Internet Director at Ourisman CDJR of […" at bounding box center [522, 302] width 253 height 313
click at [537, 57] on link "Copy Number" at bounding box center [550, 61] width 59 height 8
click at [646, 382] on cdk-virtual-scroll-viewport "Hi [PERSON_NAME] this is [PERSON_NAME], Internet Director at Ourisman CDJR of […" at bounding box center [522, 302] width 253 height 313
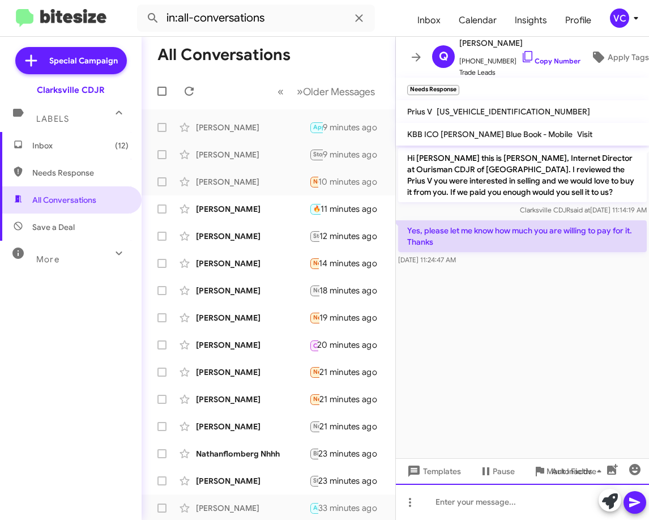
click at [513, 487] on div at bounding box center [522, 502] width 253 height 36
click at [637, 508] on icon at bounding box center [635, 503] width 14 height 14
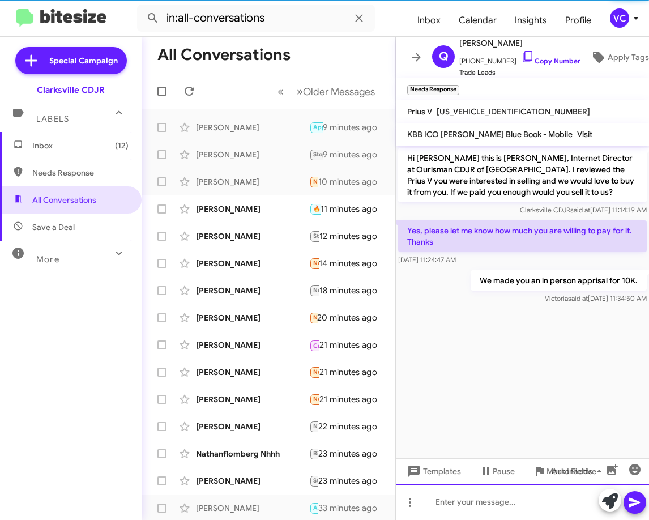
click at [474, 513] on div at bounding box center [522, 502] width 253 height 36
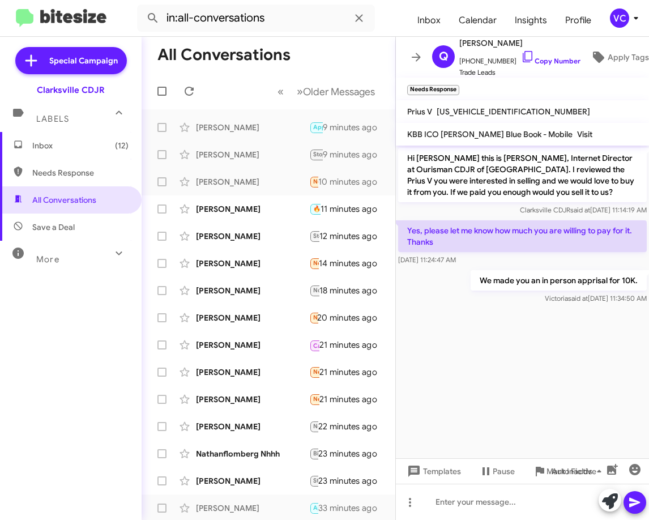
click at [465, 297] on div "We made you an in person apprisal for 10K. [PERSON_NAME] said at [DATE] 11:34:5…" at bounding box center [522, 287] width 253 height 39
click at [564, 354] on cdk-virtual-scroll-viewport "Hi [PERSON_NAME] this is [PERSON_NAME], Internet Director at Ourisman CDJR of […" at bounding box center [522, 302] width 253 height 313
click at [560, 355] on cdk-virtual-scroll-viewport "Hi [PERSON_NAME] this is [PERSON_NAME], Internet Director at Ourisman CDJR of […" at bounding box center [522, 302] width 253 height 313
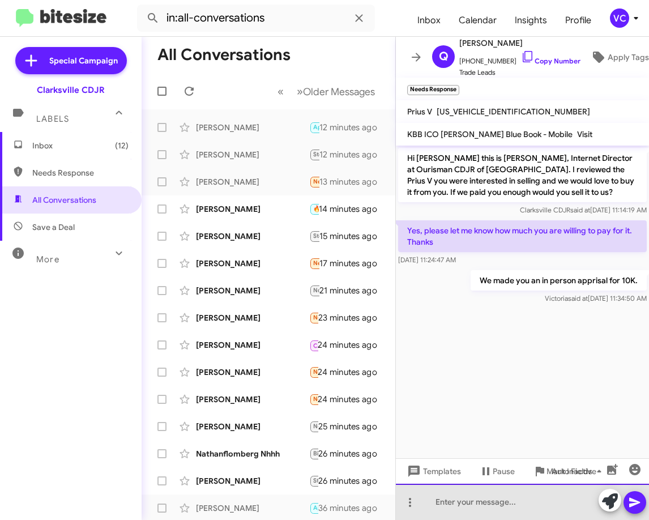
click at [533, 511] on div at bounding box center [522, 502] width 253 height 36
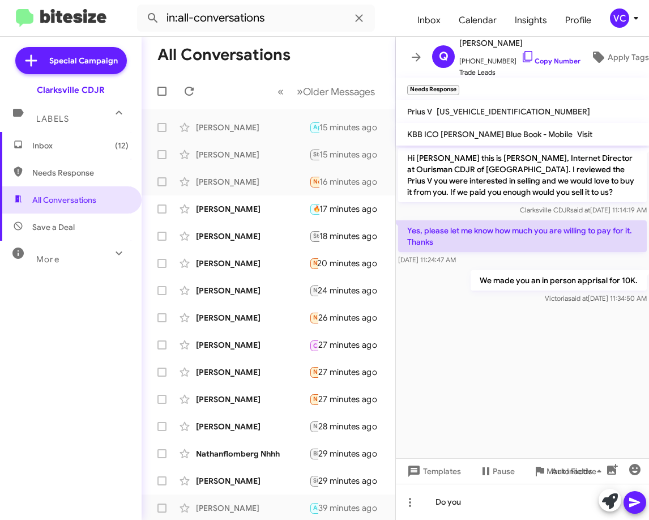
click at [516, 351] on cdk-virtual-scroll-viewport "Hi [PERSON_NAME] this is [PERSON_NAME], Internet Director at Ourisman CDJR of […" at bounding box center [522, 302] width 253 height 313
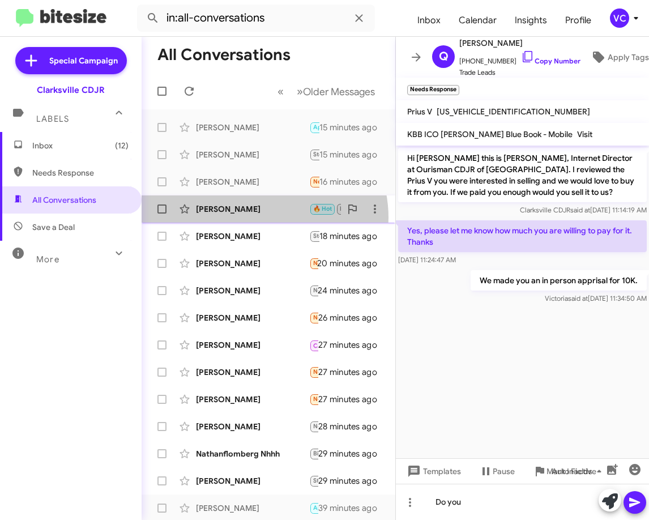
click at [258, 218] on div "[PERSON_NAME] 🔥 Hot Not-Interested Hi [PERSON_NAME], I'm no longer in the marke…" at bounding box center [269, 209] width 236 height 23
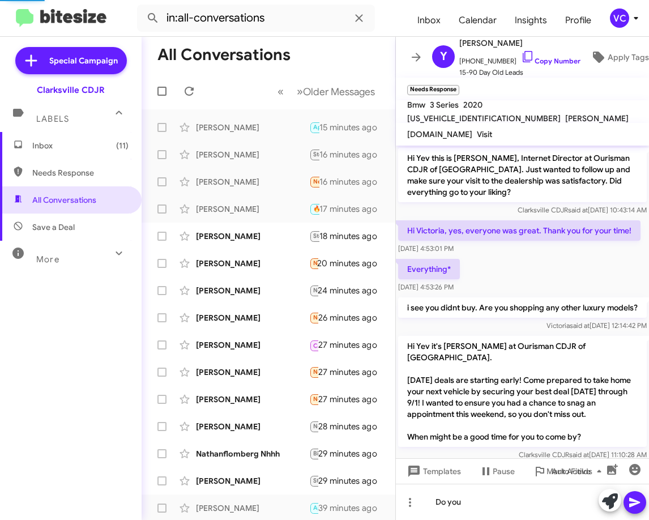
scroll to position [246, 0]
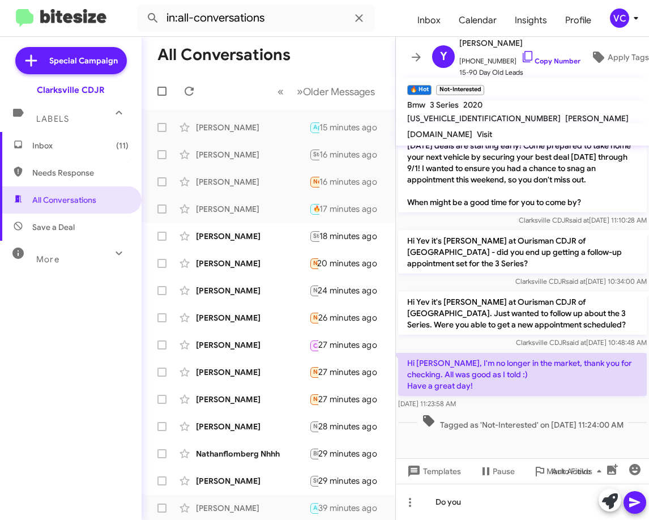
click at [507, 298] on p "Hi Yev it's [PERSON_NAME] at Ourisman CDJR of [GEOGRAPHIC_DATA]. Just wanted to…" at bounding box center [522, 313] width 249 height 43
click at [543, 57] on link "Copy Number" at bounding box center [550, 61] width 59 height 8
drag, startPoint x: 432, startPoint y: 365, endPoint x: 512, endPoint y: 409, distance: 90.3
click at [512, 409] on div "Hi [PERSON_NAME], I'm no longer in the market, thank you for checking. All was …" at bounding box center [522, 381] width 249 height 57
copy div "Hi [PERSON_NAME], I'm no longer in the market, thank you for checking. All was …"
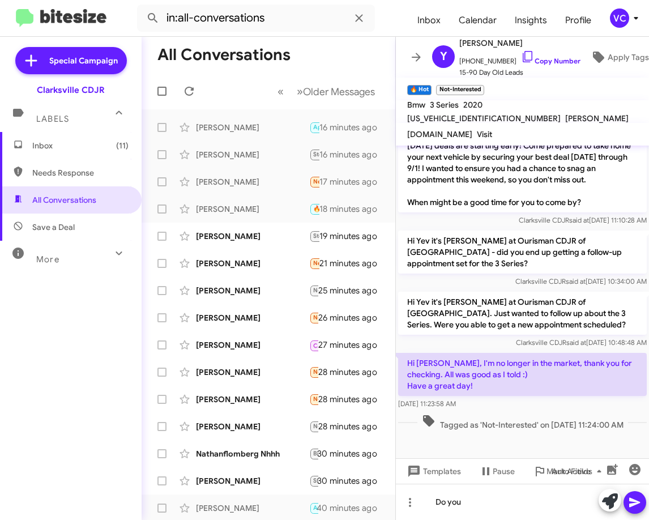
click at [524, 431] on div "Tagged as 'Not-Interested' on [DATE] 11:24:00 AM" at bounding box center [522, 422] width 253 height 21
click at [528, 409] on div "[DATE] 11:23:58 AM" at bounding box center [522, 403] width 249 height 11
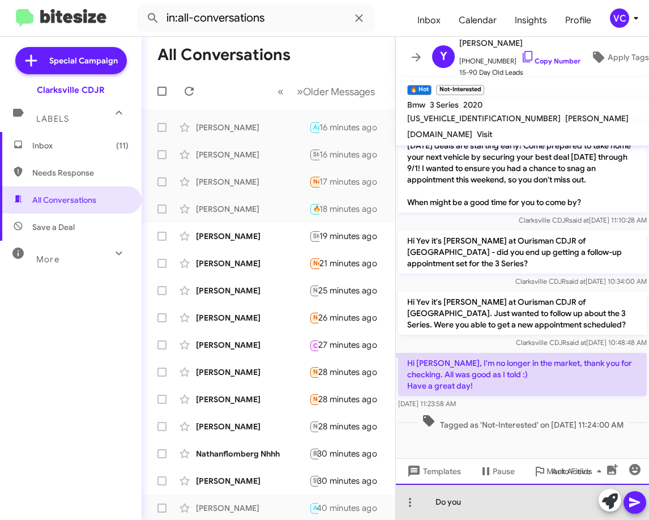
click at [473, 507] on div "Do you" at bounding box center [522, 502] width 253 height 36
drag, startPoint x: 473, startPoint y: 507, endPoint x: 391, endPoint y: 506, distance: 81.6
click at [391, 506] on div "All Conversations « Previous » Next Older Messages [PERSON_NAME] Appointment Se…" at bounding box center [396, 278] width 508 height 483
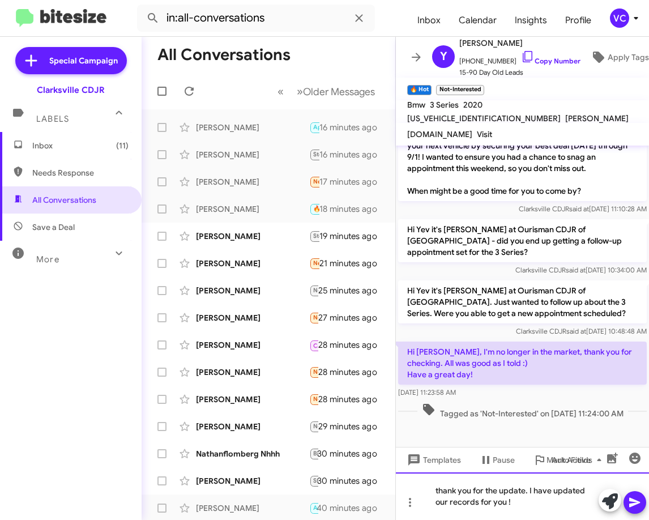
click at [523, 505] on div "thank you for the update. I have updated our records for you !" at bounding box center [522, 497] width 253 height 48
click at [637, 499] on icon at bounding box center [635, 503] width 14 height 14
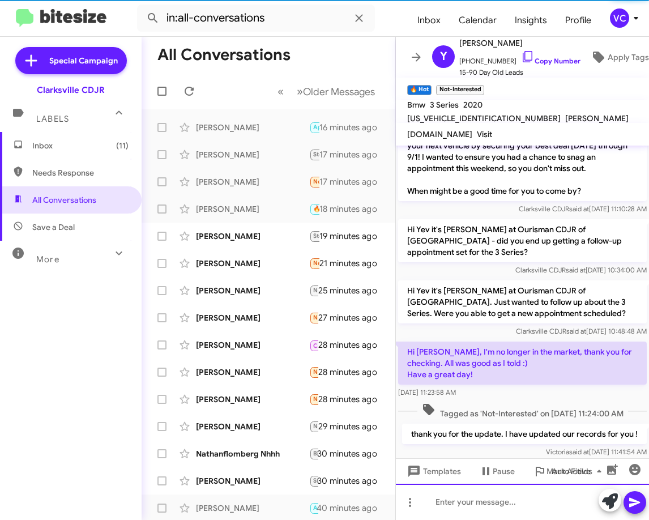
scroll to position [0, 0]
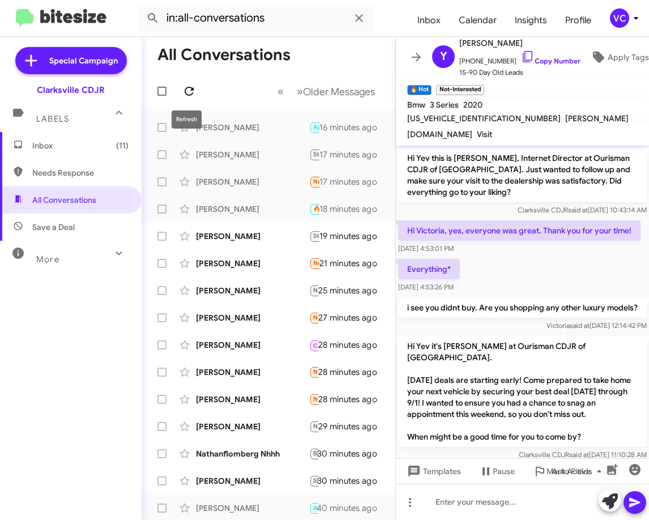
click at [190, 88] on icon at bounding box center [189, 91] width 9 height 9
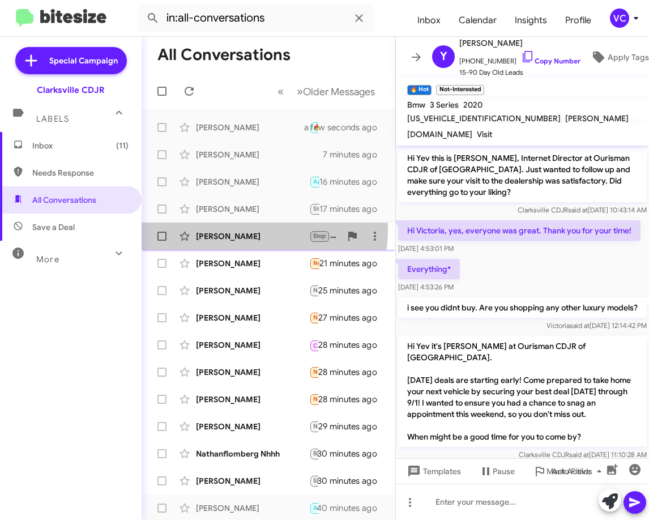
click at [241, 230] on div "[PERSON_NAME] Stop STOP 19 minutes ago" at bounding box center [269, 236] width 236 height 23
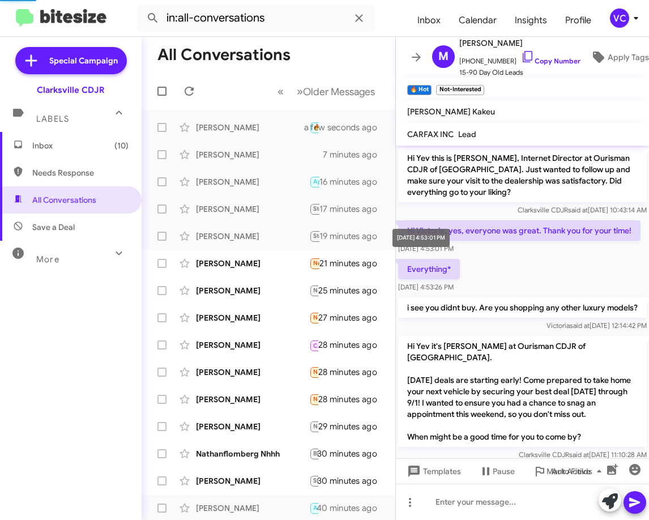
scroll to position [373, 0]
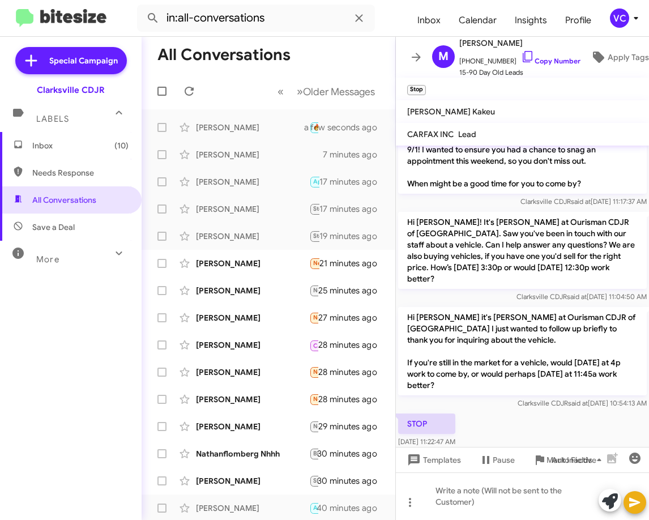
click at [532, 411] on div "STOP [DATE] 11:22:47 AM" at bounding box center [522, 430] width 253 height 39
click at [528, 411] on div "STOP [DATE] 11:22:47 AM" at bounding box center [522, 430] width 253 height 39
click at [546, 59] on link "Copy Number" at bounding box center [550, 61] width 59 height 8
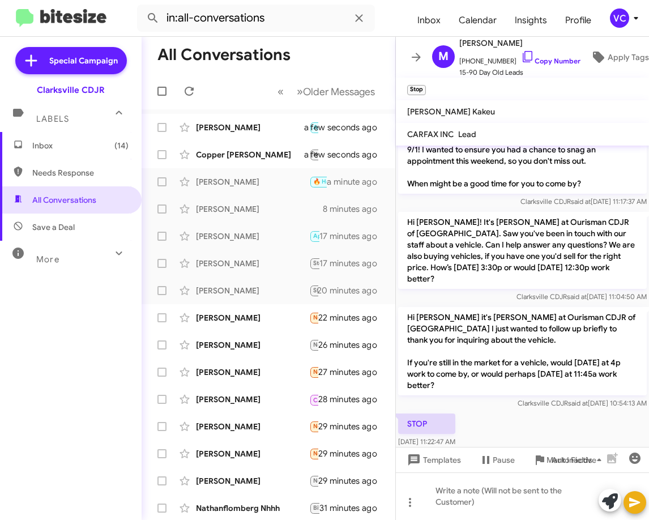
click at [562, 422] on div "STOP [DATE] 11:22:47 AM" at bounding box center [522, 430] width 253 height 39
click at [531, 450] on div at bounding box center [522, 460] width 253 height 20
click at [540, 450] on div at bounding box center [522, 460] width 253 height 20
click at [603, 411] on div "STOP [DATE] 11:22:47 AM" at bounding box center [522, 430] width 253 height 39
click at [597, 419] on div "STOP [DATE] 11:22:47 AM" at bounding box center [522, 430] width 253 height 39
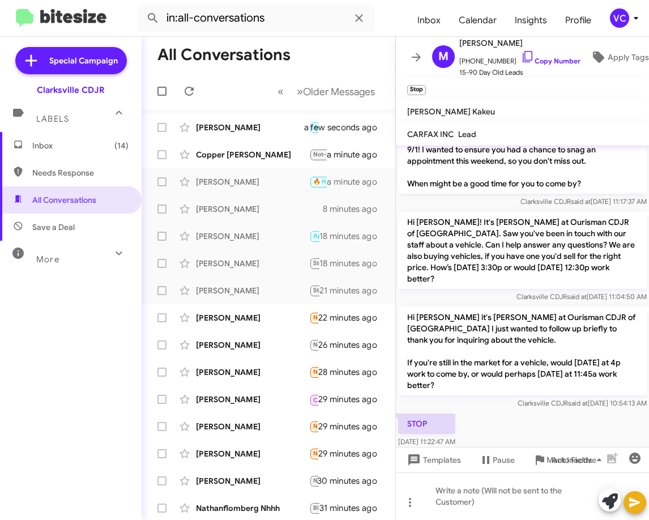
click at [596, 418] on div "STOP [DATE] 11:22:47 AM" at bounding box center [522, 430] width 253 height 39
click at [541, 411] on div "STOP [DATE] 11:22:47 AM" at bounding box center [522, 430] width 253 height 39
click at [522, 512] on div at bounding box center [522, 497] width 253 height 48
click at [547, 411] on div "STOP [DATE] 11:22:47 AM" at bounding box center [522, 430] width 253 height 39
click at [242, 319] on div "[PERSON_NAME]" at bounding box center [252, 317] width 113 height 11
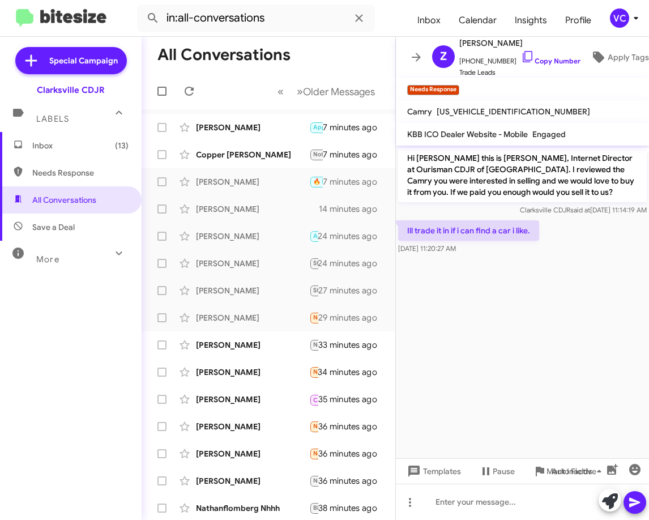
click at [589, 296] on cdk-virtual-scroll-viewport "Hi [PERSON_NAME] this is [PERSON_NAME], Internet Director at Ourisman CDJR of […" at bounding box center [522, 302] width 253 height 313
click at [568, 321] on cdk-virtual-scroll-viewport "Hi [PERSON_NAME] this is [PERSON_NAME], Internet Director at Ourisman CDJR of […" at bounding box center [522, 302] width 253 height 313
click at [495, 509] on div at bounding box center [522, 502] width 253 height 36
click at [635, 496] on icon at bounding box center [635, 503] width 14 height 14
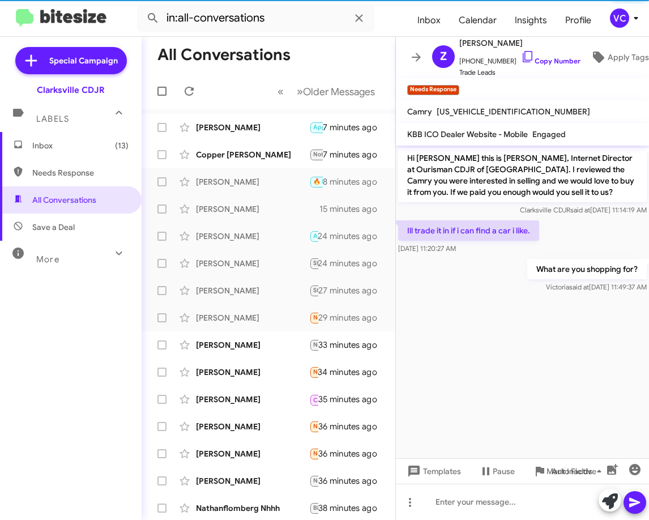
click at [600, 393] on cdk-virtual-scroll-viewport "Hi [PERSON_NAME] this is [PERSON_NAME], Internet Director at Ourisman CDJR of […" at bounding box center [522, 302] width 253 height 313
click at [560, 57] on link "Copy Number" at bounding box center [550, 61] width 59 height 8
click at [577, 368] on cdk-virtual-scroll-viewport "Hi [PERSON_NAME] this is [PERSON_NAME], Internet Director at Ourisman CDJR of […" at bounding box center [522, 302] width 253 height 313
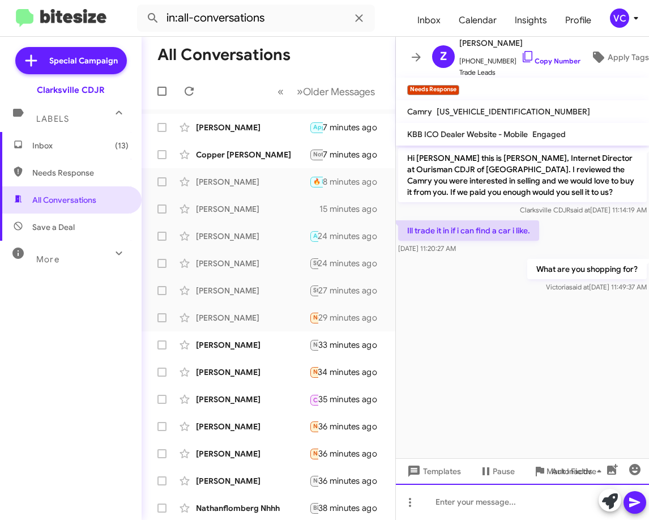
click at [547, 512] on div at bounding box center [522, 502] width 253 height 36
click at [630, 502] on icon at bounding box center [635, 503] width 14 height 14
click at [443, 411] on cdk-virtual-scroll-viewport "Hi [PERSON_NAME] this is [PERSON_NAME], Internet Director at Ourisman CDJR of […" at bounding box center [522, 302] width 253 height 313
click at [223, 342] on div "[PERSON_NAME]" at bounding box center [252, 344] width 113 height 11
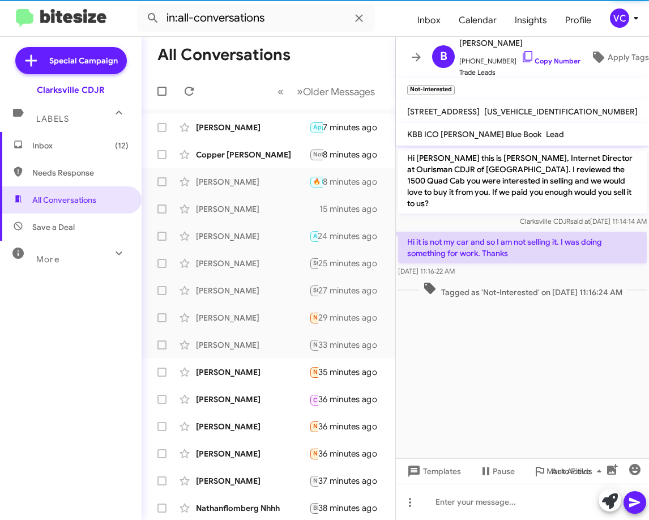
click at [529, 358] on cdk-virtual-scroll-viewport "Hi [PERSON_NAME] this is [PERSON_NAME], Internet Director at Ourisman CDJR of […" at bounding box center [522, 302] width 253 height 313
click at [509, 392] on cdk-virtual-scroll-viewport "Hi [PERSON_NAME] this is [PERSON_NAME], Internet Director at Ourisman CDJR of […" at bounding box center [522, 302] width 253 height 313
click at [519, 358] on cdk-virtual-scroll-viewport "Hi [PERSON_NAME] this is [PERSON_NAME], Internet Director at Ourisman CDJR of […" at bounding box center [522, 302] width 253 height 313
click at [614, 373] on cdk-virtual-scroll-viewport "Hi [PERSON_NAME] this is [PERSON_NAME], Internet Director at Ourisman CDJR of […" at bounding box center [522, 302] width 253 height 313
click at [554, 58] on link "Copy Number" at bounding box center [550, 61] width 59 height 8
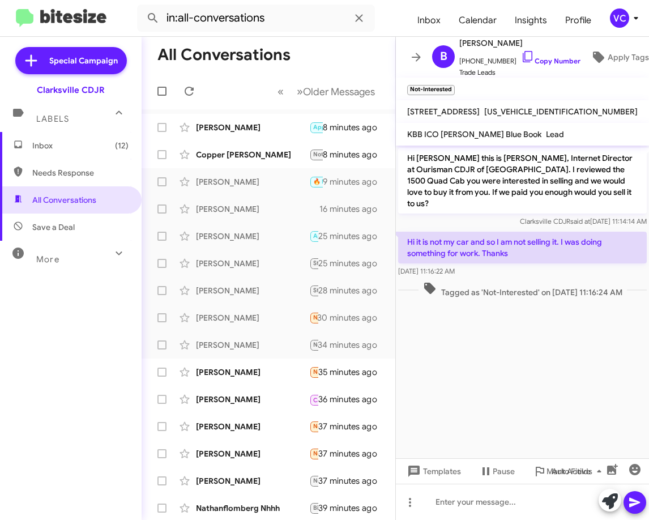
click at [593, 394] on cdk-virtual-scroll-viewport "Hi [PERSON_NAME] this is [PERSON_NAME], Internet Director at Ourisman CDJR of […" at bounding box center [522, 302] width 253 height 313
click at [514, 341] on cdk-virtual-scroll-viewport "Hi [PERSON_NAME] this is [PERSON_NAME], Internet Director at Ourisman CDJR of […" at bounding box center [522, 302] width 253 height 313
click at [181, 90] on span at bounding box center [189, 91] width 23 height 14
click at [553, 365] on cdk-virtual-scroll-viewport "Hi [PERSON_NAME] this is [PERSON_NAME], Internet Director at Ourisman CDJR of […" at bounding box center [522, 302] width 253 height 313
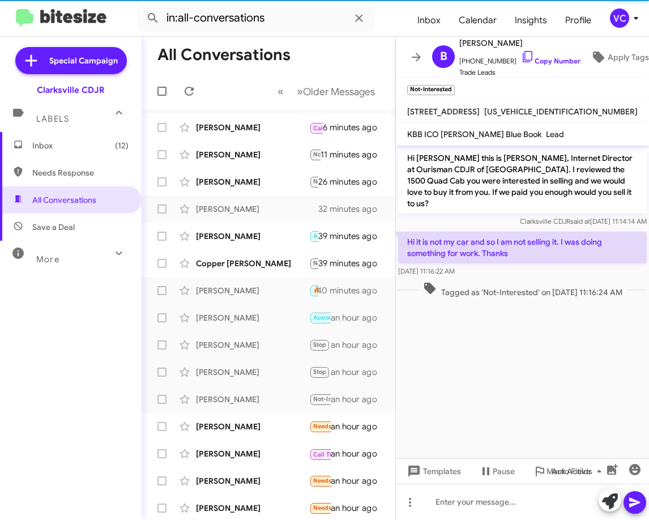
click at [551, 371] on cdk-virtual-scroll-viewport "Hi [PERSON_NAME] this is [PERSON_NAME], Internet Director at Ourisman CDJR of […" at bounding box center [522, 302] width 253 height 313
click at [555, 367] on cdk-virtual-scroll-viewport "Hi [PERSON_NAME] this is [PERSON_NAME], Internet Director at Ourisman CDJR of […" at bounding box center [522, 302] width 253 height 313
click at [609, 377] on cdk-virtual-scroll-viewport "Hi [PERSON_NAME] this is [PERSON_NAME], Internet Director at Ourisman CDJR of […" at bounding box center [522, 302] width 253 height 313
click at [558, 410] on cdk-virtual-scroll-viewport "Hi [PERSON_NAME] this is [PERSON_NAME], Internet Director at Ourisman CDJR of […" at bounding box center [522, 302] width 253 height 313
click at [563, 401] on cdk-virtual-scroll-viewport "Hi [PERSON_NAME] this is [PERSON_NAME], Internet Director at Ourisman CDJR of […" at bounding box center [522, 302] width 253 height 313
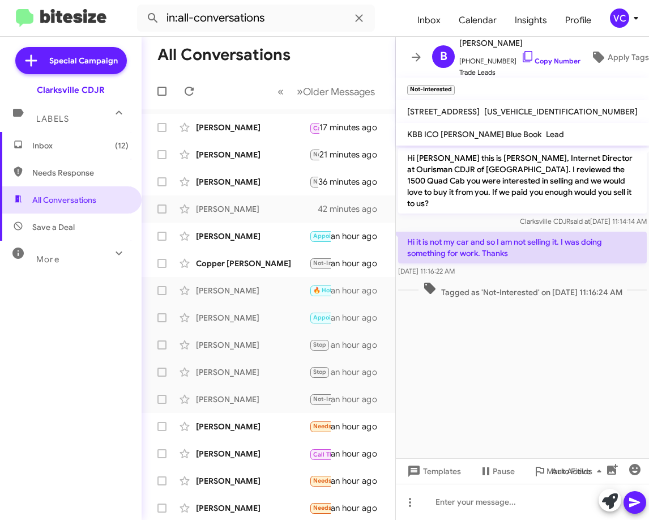
click at [584, 378] on cdk-virtual-scroll-viewport "Hi [PERSON_NAME] this is [PERSON_NAME], Internet Director at Ourisman CDJR of […" at bounding box center [522, 302] width 253 height 313
click at [580, 377] on cdk-virtual-scroll-viewport "Hi [PERSON_NAME] this is [PERSON_NAME], Internet Director at Ourisman CDJR of […" at bounding box center [522, 302] width 253 height 313
click at [532, 384] on cdk-virtual-scroll-viewport "Hi [PERSON_NAME] this is [PERSON_NAME], Internet Director at Ourisman CDJR of […" at bounding box center [522, 302] width 253 height 313
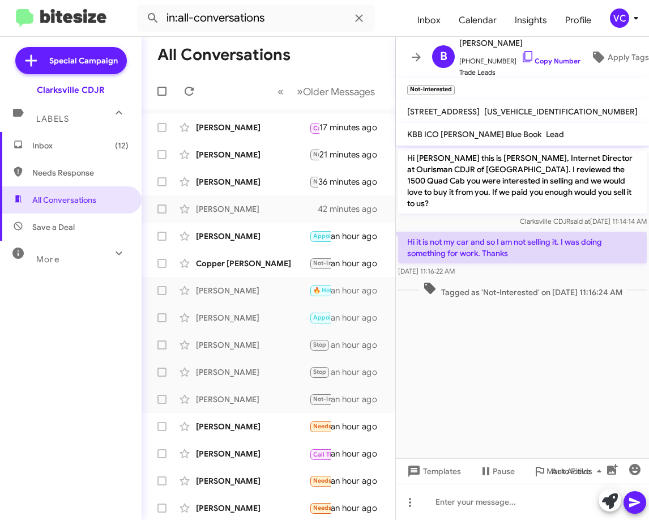
click at [552, 379] on cdk-virtual-scroll-viewport "Hi [PERSON_NAME] this is [PERSON_NAME], Internet Director at Ourisman CDJR of […" at bounding box center [522, 302] width 253 height 313
click at [589, 386] on cdk-virtual-scroll-viewport "Hi [PERSON_NAME] this is [PERSON_NAME], Internet Director at Ourisman CDJR of […" at bounding box center [522, 302] width 253 height 313
click at [523, 508] on div at bounding box center [522, 502] width 253 height 36
click at [189, 88] on icon at bounding box center [189, 91] width 14 height 14
click at [256, 68] on mat-toolbar-row "All Conversations" at bounding box center [269, 55] width 254 height 36
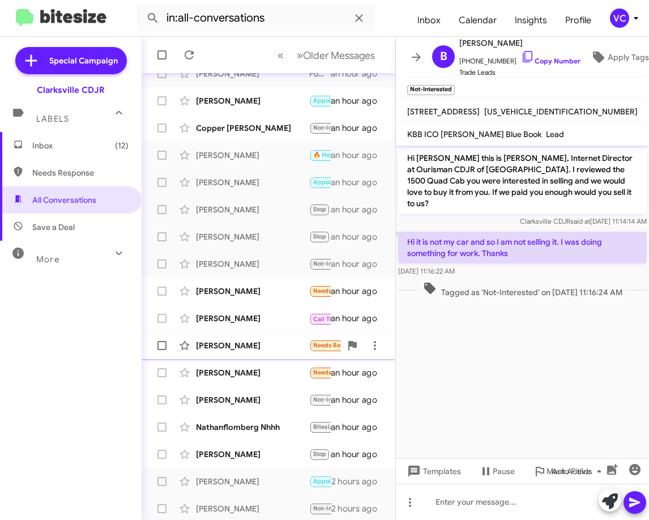
scroll to position [138, 0]
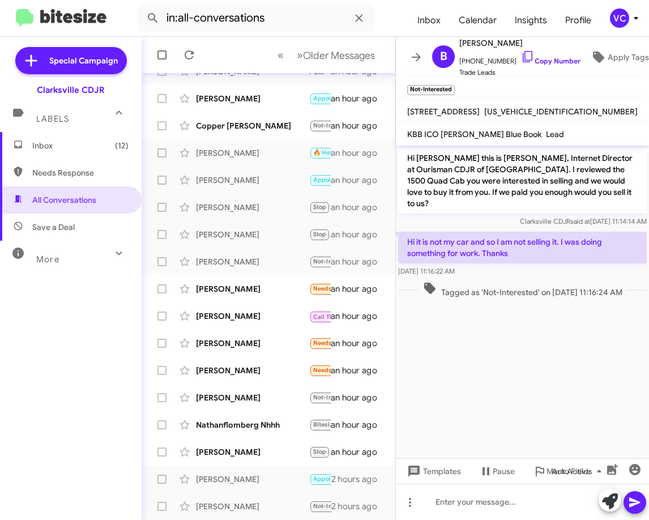
click at [505, 345] on cdk-virtual-scroll-viewport "Hi [PERSON_NAME] this is [PERSON_NAME], Internet Director at Ourisman CDJR of […" at bounding box center [522, 302] width 253 height 313
click at [583, 335] on cdk-virtual-scroll-viewport "Hi [PERSON_NAME] this is [PERSON_NAME], Internet Director at Ourisman CDJR of […" at bounding box center [522, 302] width 253 height 313
click at [548, 343] on cdk-virtual-scroll-viewport "Hi [PERSON_NAME] this is [PERSON_NAME], Internet Director at Ourisman CDJR of […" at bounding box center [522, 302] width 253 height 313
click at [558, 57] on link "Copy Number" at bounding box center [550, 61] width 59 height 8
click at [556, 377] on cdk-virtual-scroll-viewport "Hi [PERSON_NAME] this is [PERSON_NAME], Internet Director at Ourisman CDJR of […" at bounding box center [522, 302] width 253 height 313
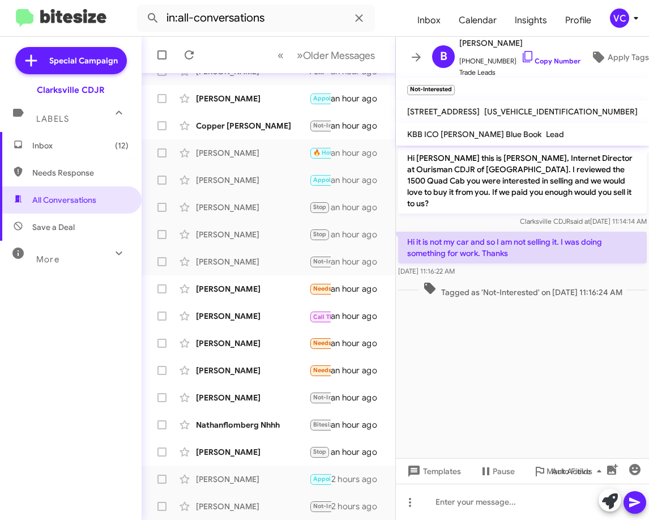
click at [558, 314] on cdk-virtual-scroll-viewport "Hi [PERSON_NAME] this is [PERSON_NAME], Internet Director at Ourisman CDJR of […" at bounding box center [522, 302] width 253 height 313
click at [580, 300] on div at bounding box center [522, 304] width 253 height 8
click at [587, 299] on cdk-virtual-scroll-viewport "Hi [PERSON_NAME] this is [PERSON_NAME], Internet Director at Ourisman CDJR of […" at bounding box center [522, 302] width 253 height 313
drag, startPoint x: 603, startPoint y: 360, endPoint x: 597, endPoint y: 362, distance: 5.8
click at [601, 361] on cdk-virtual-scroll-viewport "Hi [PERSON_NAME] this is [PERSON_NAME], Internet Director at Ourisman CDJR of […" at bounding box center [522, 302] width 253 height 313
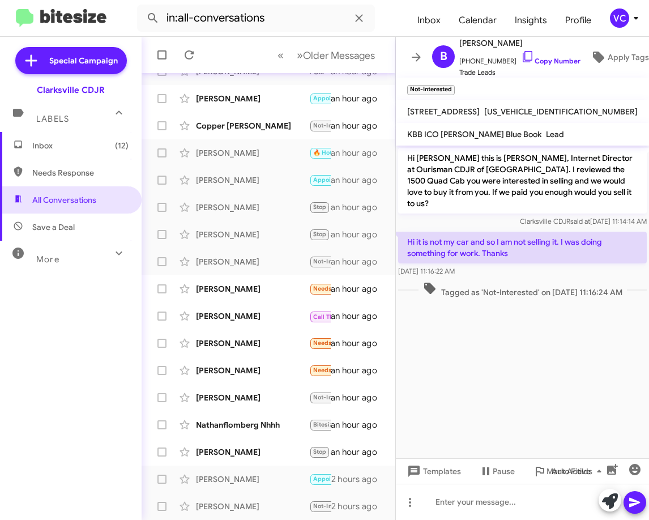
click at [586, 357] on cdk-virtual-scroll-viewport "Hi [PERSON_NAME] this is [PERSON_NAME], Internet Director at Ourisman CDJR of […" at bounding box center [522, 302] width 253 height 313
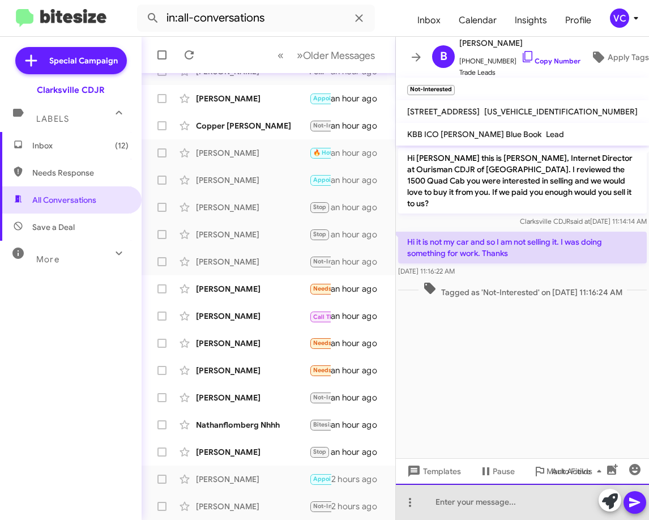
click at [522, 510] on div at bounding box center [522, 502] width 253 height 36
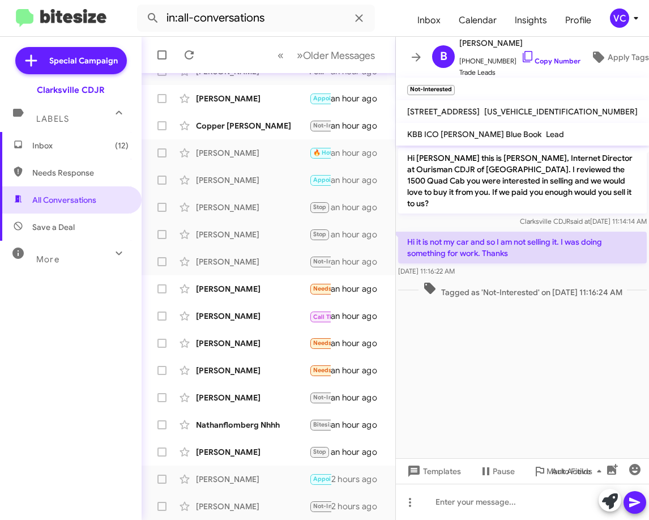
drag, startPoint x: 509, startPoint y: 373, endPoint x: 492, endPoint y: 343, distance: 34.5
click at [509, 373] on cdk-virtual-scroll-viewport "Hi [PERSON_NAME] this is [PERSON_NAME], Internet Director at Ourisman CDJR of […" at bounding box center [522, 302] width 253 height 313
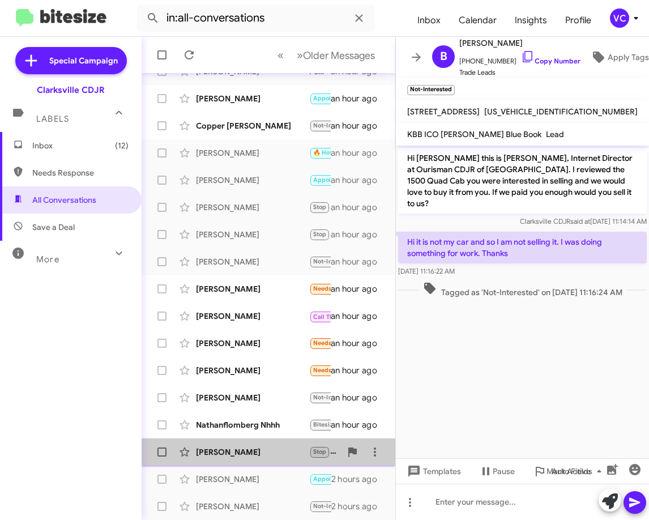
click at [279, 450] on div "[PERSON_NAME]" at bounding box center [252, 452] width 113 height 11
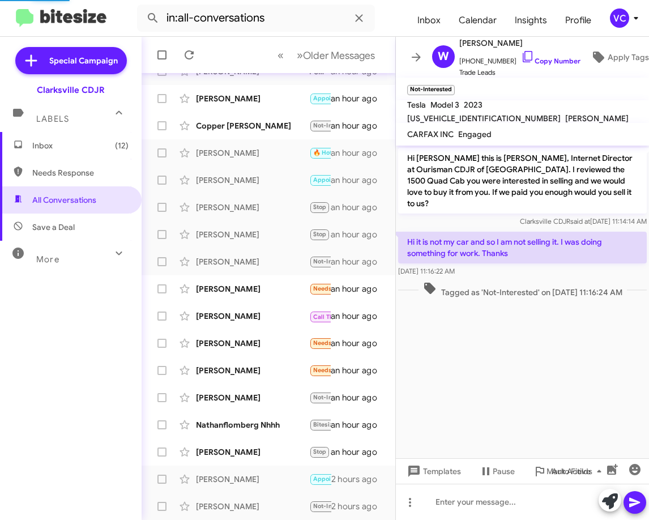
scroll to position [155, 0]
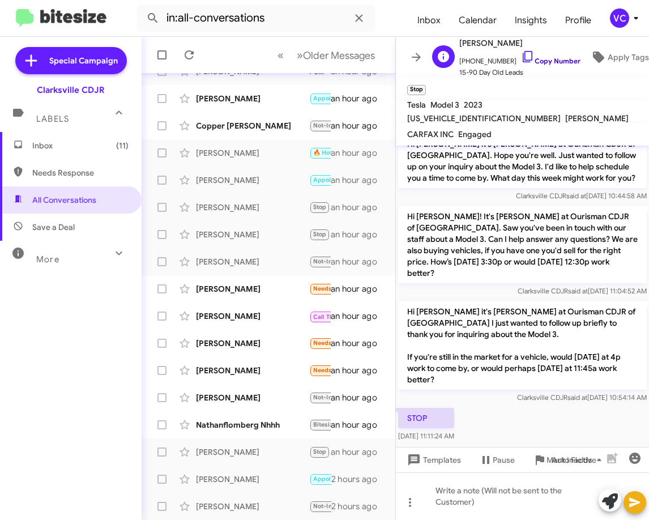
click at [557, 57] on link "Copy Number" at bounding box center [550, 61] width 59 height 8
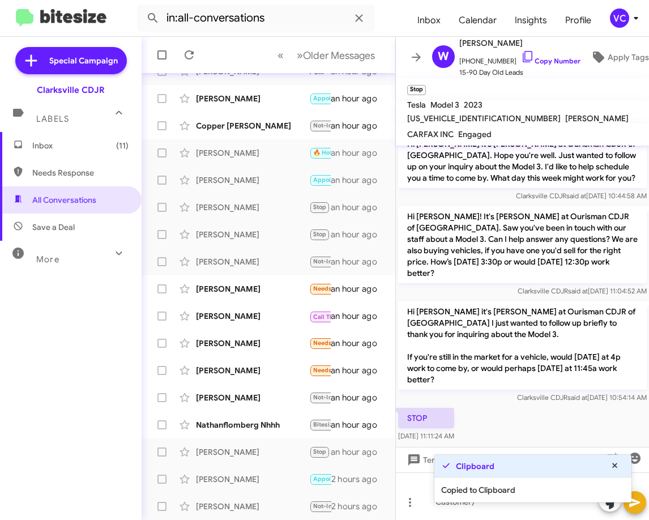
drag, startPoint x: 537, startPoint y: 402, endPoint x: 526, endPoint y: 398, distance: 10.8
click at [537, 406] on div "STOP [DATE] 11:11:24 AM" at bounding box center [522, 425] width 253 height 39
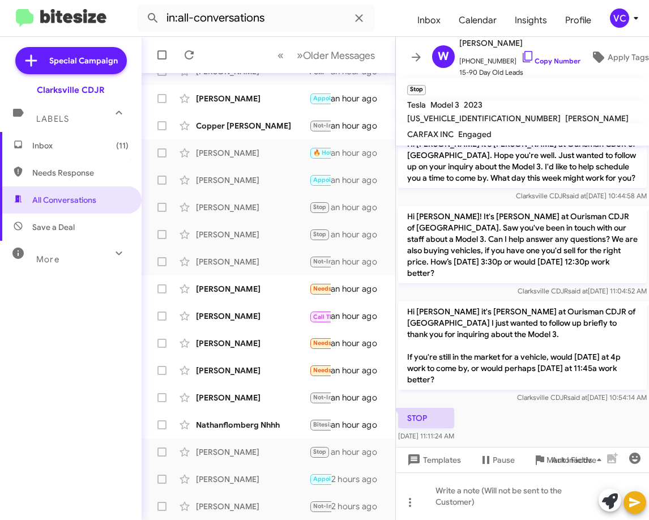
click at [546, 430] on div "STOP [DATE] 11:11:24 AM" at bounding box center [522, 425] width 253 height 39
click at [554, 410] on div "STOP [DATE] 11:11:24 AM" at bounding box center [522, 425] width 253 height 39
drag, startPoint x: 554, startPoint y: 410, endPoint x: 328, endPoint y: 411, distance: 226.7
click at [554, 410] on div "STOP [DATE] 11:11:24 AM" at bounding box center [522, 425] width 253 height 39
click at [529, 411] on div "STOP [DATE] 11:11:24 AM" at bounding box center [522, 425] width 253 height 39
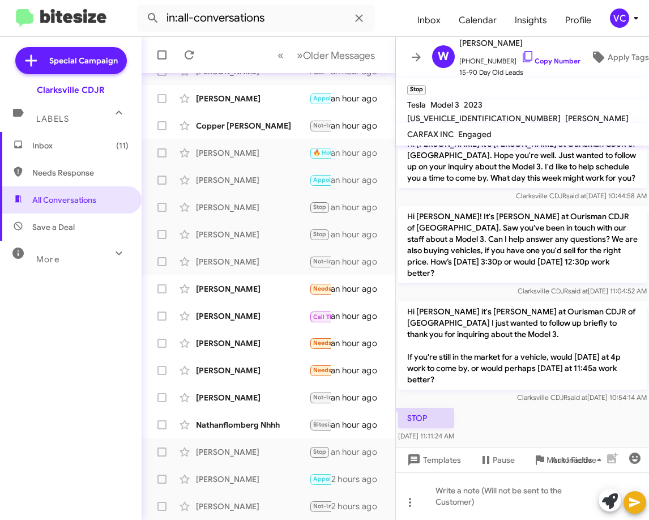
click at [563, 415] on div "STOP [DATE] 11:11:24 AM" at bounding box center [522, 425] width 253 height 39
click at [525, 406] on div "STOP [DATE] 11:11:24 AM" at bounding box center [522, 425] width 253 height 39
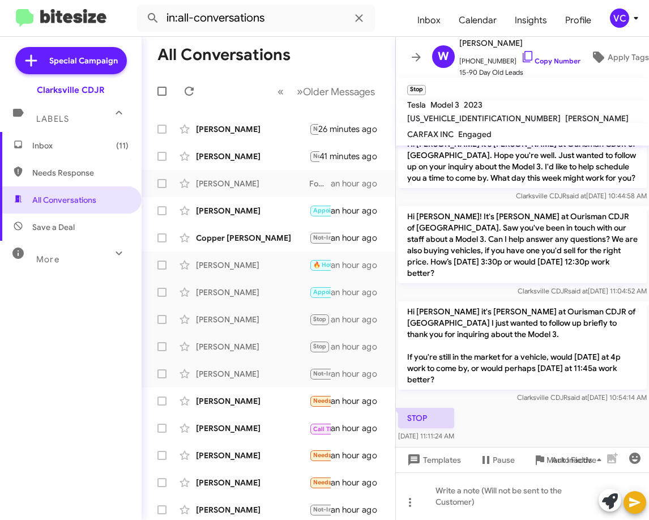
scroll to position [0, 0]
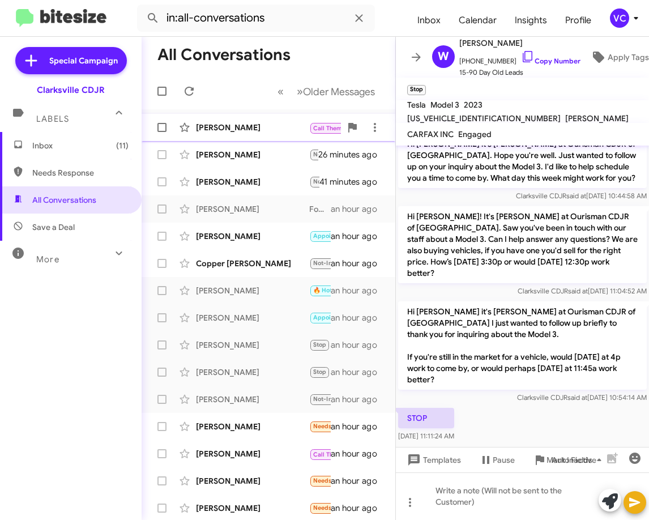
click at [255, 123] on div "[PERSON_NAME]" at bounding box center [252, 127] width 113 height 11
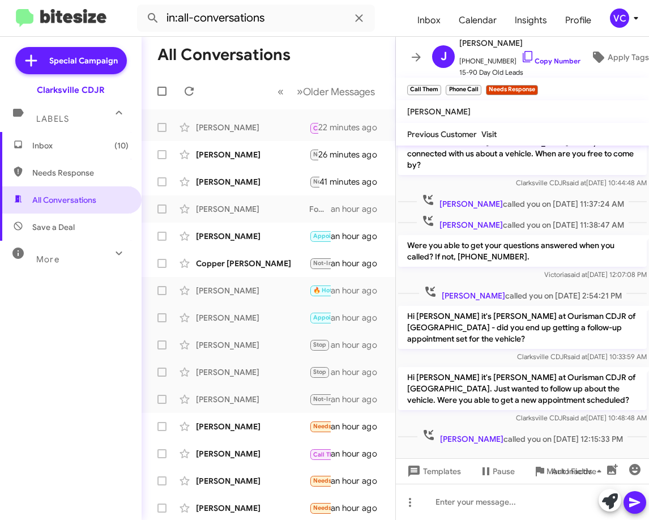
click at [590, 435] on div "[PERSON_NAME] called you on [DATE] 12:15:33 PM" at bounding box center [522, 436] width 253 height 21
click at [603, 59] on span "Apply Tags" at bounding box center [619, 57] width 59 height 20
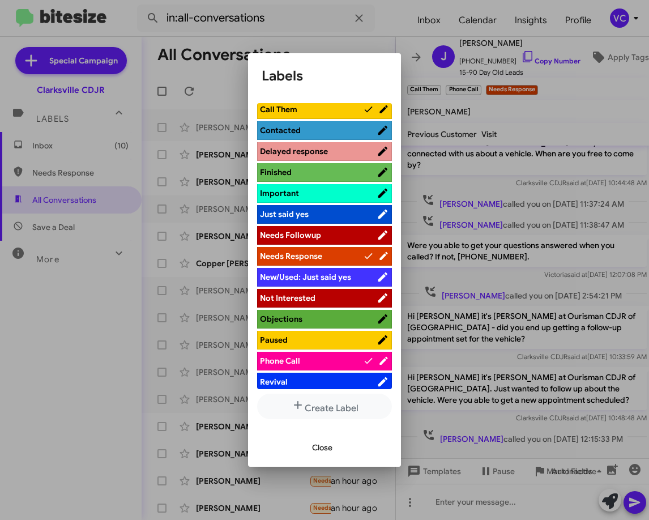
scroll to position [236, 0]
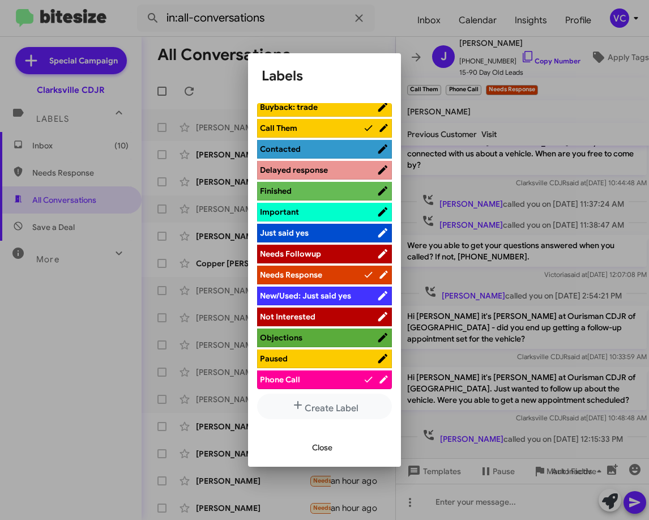
click at [308, 147] on span "Contacted" at bounding box center [318, 148] width 117 height 11
click at [322, 445] on span "Close" at bounding box center [322, 447] width 20 height 20
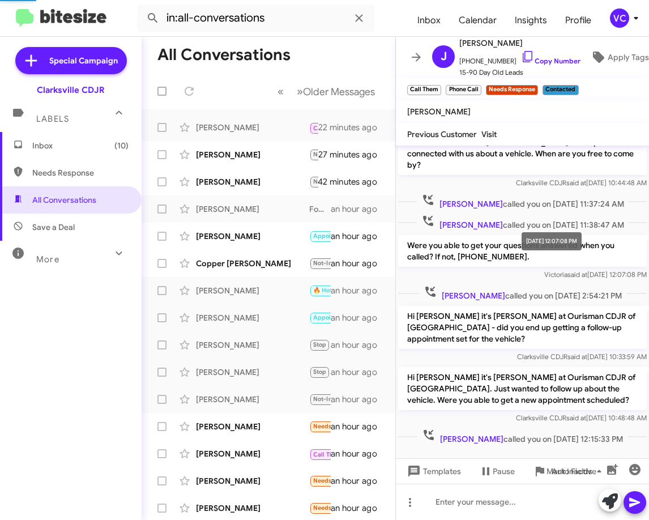
drag, startPoint x: 575, startPoint y: 260, endPoint x: 614, endPoint y: 148, distance: 118.8
click at [580, 254] on body "in:all-conversations Inbox Calendar Insights Profile VC Special Campaign Clarks…" at bounding box center [324, 260] width 649 height 520
click at [541, 87] on span "×" at bounding box center [536, 85] width 9 height 14
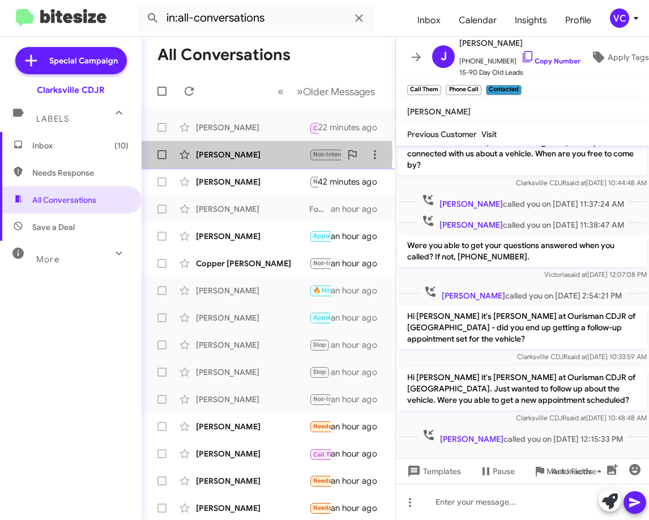
click at [267, 155] on div "[PERSON_NAME]" at bounding box center [252, 154] width 113 height 11
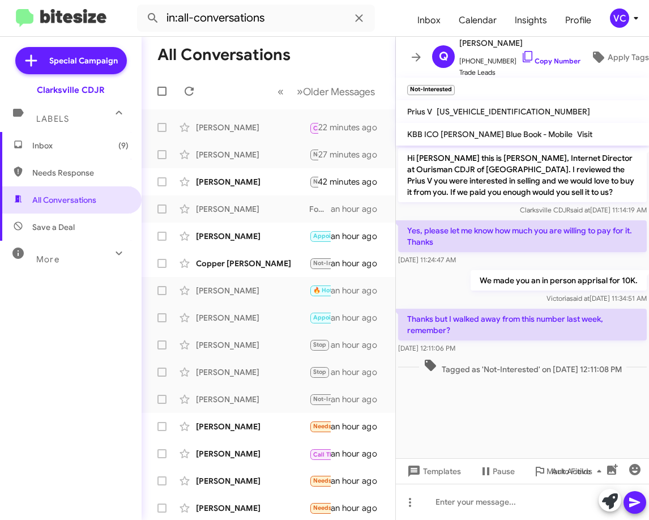
click at [551, 409] on cdk-virtual-scroll-viewport "Hi [PERSON_NAME] this is [PERSON_NAME], Internet Director at Ourisman CDJR of […" at bounding box center [522, 302] width 253 height 313
click at [478, 293] on div "[PERSON_NAME] said at [DATE] 11:34:51 AM" at bounding box center [559, 298] width 176 height 11
click at [564, 428] on cdk-virtual-scroll-viewport "Hi [PERSON_NAME] this is [PERSON_NAME], Internet Director at Ourisman CDJR of […" at bounding box center [522, 302] width 253 height 313
click at [515, 501] on div at bounding box center [522, 502] width 253 height 36
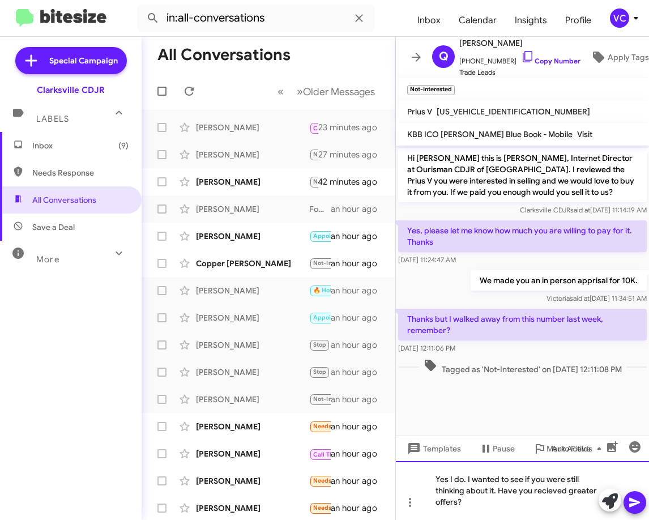
drag, startPoint x: 551, startPoint y: 482, endPoint x: 552, endPoint y: 490, distance: 7.5
click at [491, 507] on div "Yes I do. I wanted to see if you were still thinking about it. Have you receive…" at bounding box center [522, 490] width 253 height 59
click at [639, 505] on icon at bounding box center [635, 503] width 14 height 14
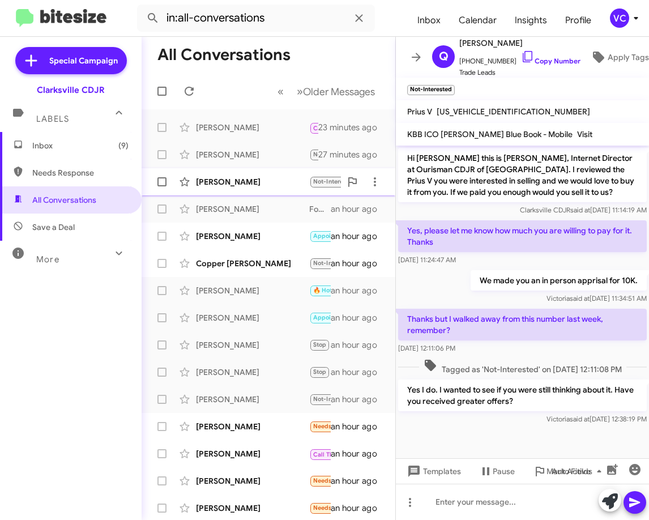
click at [260, 183] on div "[PERSON_NAME]" at bounding box center [252, 181] width 113 height 11
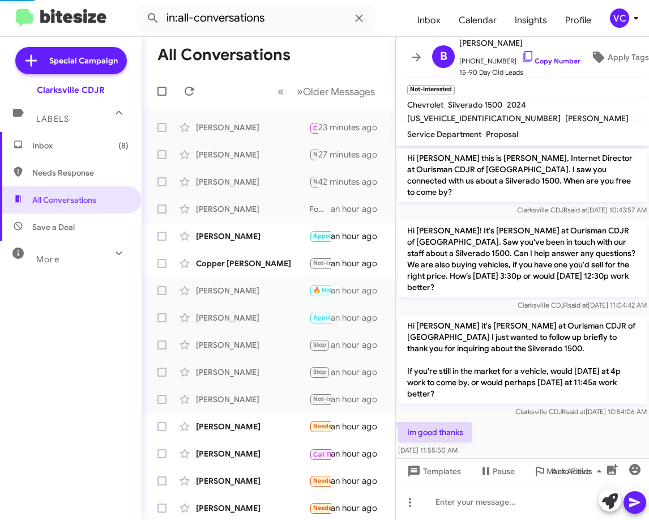
scroll to position [12, 0]
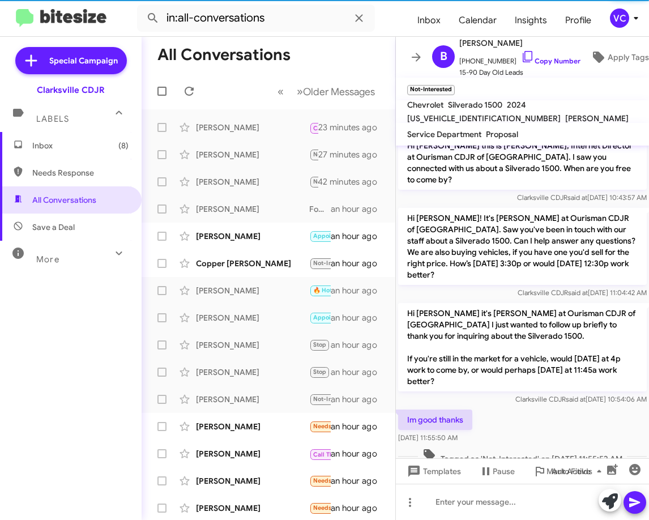
click at [564, 369] on div "Hi [PERSON_NAME] it's [PERSON_NAME] at Ourisman CDJR of [GEOGRAPHIC_DATA] I jus…" at bounding box center [522, 354] width 249 height 102
click at [550, 57] on link "Copy Number" at bounding box center [550, 61] width 59 height 8
drag, startPoint x: 567, startPoint y: 418, endPoint x: 573, endPoint y: 422, distance: 6.6
click at [568, 418] on div "Im good thanks [DATE] 11:55:50 AM" at bounding box center [522, 426] width 253 height 39
click at [572, 407] on div "Im good thanks [DATE] 11:55:50 AM" at bounding box center [522, 426] width 253 height 39
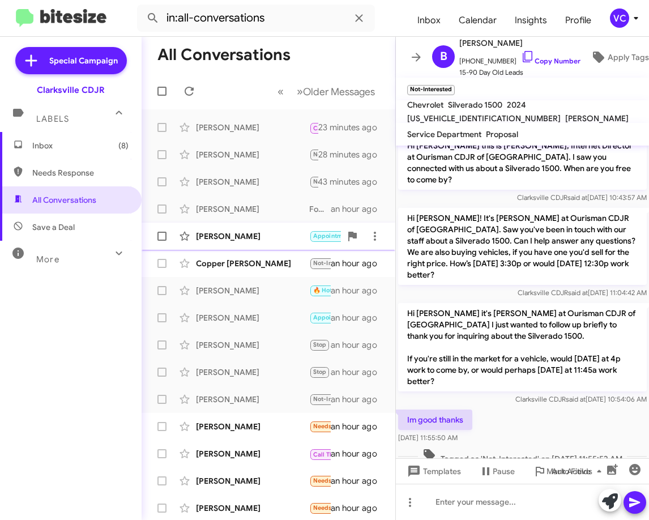
click at [222, 236] on div "[PERSON_NAME]" at bounding box center [252, 236] width 113 height 11
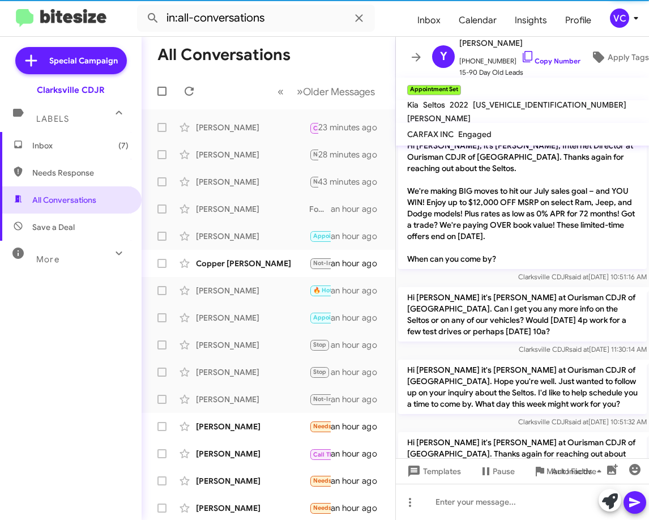
scroll to position [635, 0]
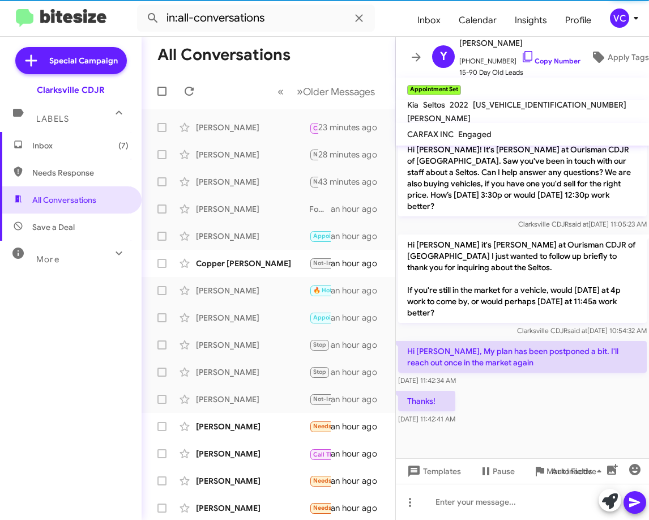
click at [568, 400] on div "Thanks! [DATE] 11:42:41 AM" at bounding box center [522, 408] width 253 height 39
click at [569, 401] on div "Thanks! [DATE] 11:42:41 AM" at bounding box center [522, 408] width 253 height 39
click at [571, 409] on div "Thanks! [DATE] 11:42:41 AM" at bounding box center [522, 408] width 253 height 39
click at [513, 416] on div "Thanks! [DATE] 11:42:41 AM" at bounding box center [522, 408] width 253 height 39
click at [554, 426] on div "Thanks! [DATE] 11:42:41 AM" at bounding box center [522, 408] width 253 height 39
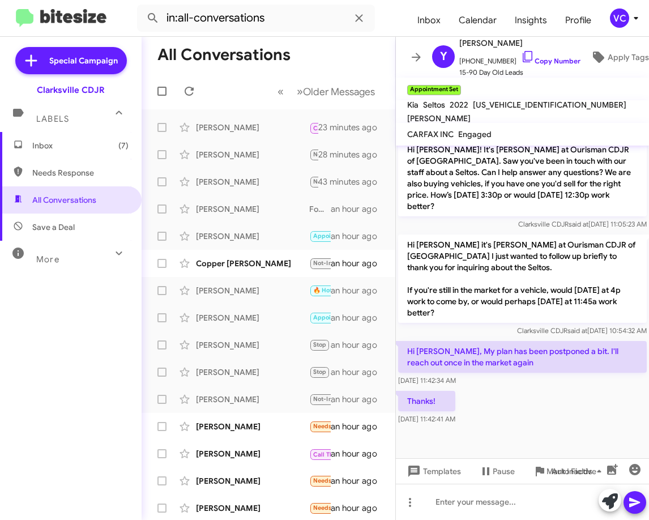
click at [531, 397] on div "Thanks! [DATE] 11:42:41 AM" at bounding box center [522, 408] width 253 height 39
click at [532, 394] on div "Thanks! [DATE] 11:42:41 AM" at bounding box center [522, 408] width 253 height 39
click at [471, 317] on p "Hi [PERSON_NAME] it's [PERSON_NAME] at Ourisman CDJR of [GEOGRAPHIC_DATA] I jus…" at bounding box center [522, 279] width 249 height 88
drag, startPoint x: 545, startPoint y: 402, endPoint x: 541, endPoint y: 392, distance: 11.7
click at [546, 402] on div "Thanks! [DATE] 11:42:41 AM" at bounding box center [522, 408] width 253 height 39
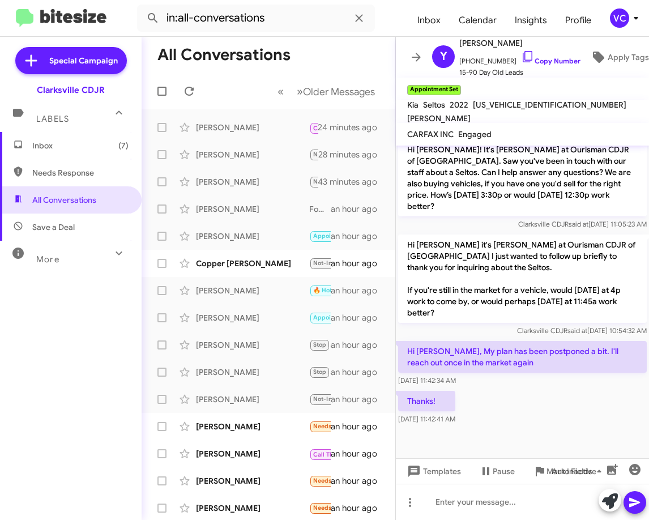
drag, startPoint x: 464, startPoint y: 348, endPoint x: 580, endPoint y: 369, distance: 118.6
click at [572, 365] on p "Hi [PERSON_NAME], My plan has been postponed a bit. I'll reach out once in the …" at bounding box center [522, 357] width 249 height 32
click at [602, 418] on div "Thanks! [DATE] 11:42:41 AM" at bounding box center [522, 408] width 253 height 39
click at [619, 419] on div "Thanks! [DATE] 11:42:41 AM" at bounding box center [522, 408] width 253 height 39
drag, startPoint x: 508, startPoint y: 425, endPoint x: 507, endPoint y: 444, distance: 19.3
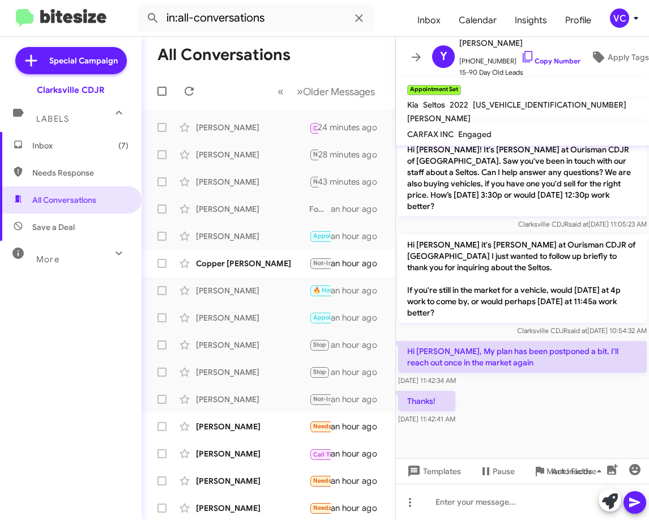
click at [509, 424] on div "Thanks! [DATE] 11:42:41 AM" at bounding box center [522, 408] width 253 height 39
click at [557, 57] on link "Copy Number" at bounding box center [550, 61] width 59 height 8
drag, startPoint x: 563, startPoint y: 407, endPoint x: 576, endPoint y: 405, distance: 12.6
click at [564, 407] on div "Thanks! [DATE] 11:42:41 AM" at bounding box center [522, 408] width 253 height 39
click at [540, 402] on div "Thanks! [DATE] 11:42:41 AM" at bounding box center [522, 408] width 253 height 39
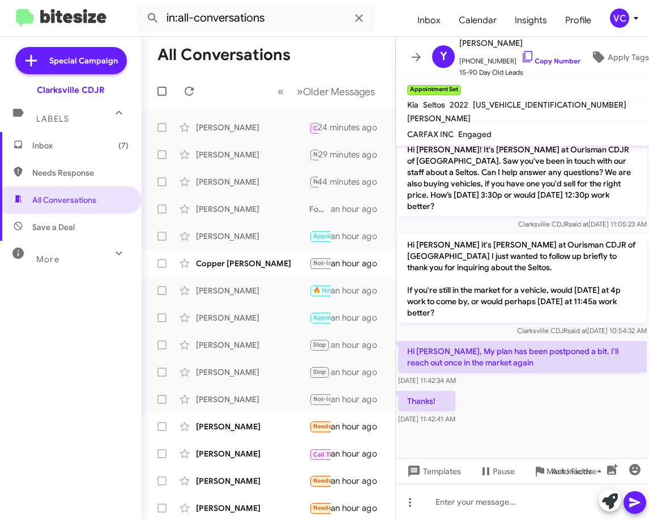
click at [581, 407] on div "Thanks! [DATE] 11:42:41 AM" at bounding box center [522, 408] width 253 height 39
click at [540, 411] on div "Thanks! [DATE] 11:42:41 AM" at bounding box center [522, 408] width 253 height 39
click at [543, 418] on div "Thanks! [DATE] 11:42:41 AM" at bounding box center [522, 408] width 253 height 39
click at [546, 418] on div "Thanks! [DATE] 11:42:41 AM" at bounding box center [522, 408] width 253 height 39
click at [561, 420] on div "Thanks! [DATE] 11:42:41 AM" at bounding box center [522, 408] width 253 height 39
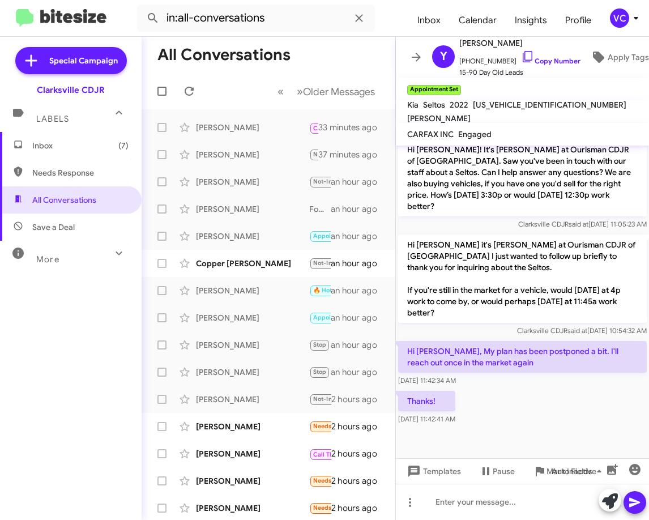
click at [549, 420] on div "Thanks! [DATE] 11:42:41 AM" at bounding box center [522, 408] width 253 height 39
drag, startPoint x: 559, startPoint y: 415, endPoint x: 565, endPoint y: 411, distance: 7.3
click at [559, 415] on div "Thanks! [DATE] 11:42:41 AM" at bounding box center [522, 408] width 253 height 39
click at [565, 411] on div "Thanks! [DATE] 11:42:41 AM" at bounding box center [522, 408] width 253 height 39
click at [569, 404] on div "Thanks! [DATE] 11:42:41 AM" at bounding box center [522, 408] width 253 height 39
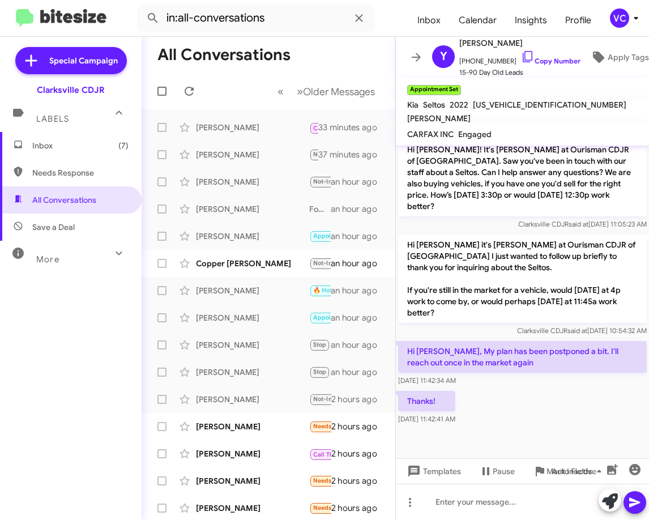
click at [549, 280] on p "Hi [PERSON_NAME] it's [PERSON_NAME] at Ourisman CDJR of [GEOGRAPHIC_DATA] I jus…" at bounding box center [522, 279] width 249 height 88
click at [573, 424] on div "Thanks! [DATE] 11:42:41 AM" at bounding box center [522, 408] width 253 height 39
click at [575, 422] on div "Thanks! [DATE] 11:42:41 AM" at bounding box center [522, 408] width 253 height 39
click at [554, 57] on link "Copy Number" at bounding box center [550, 61] width 59 height 8
drag, startPoint x: 514, startPoint y: 410, endPoint x: 516, endPoint y: 475, distance: 65.8
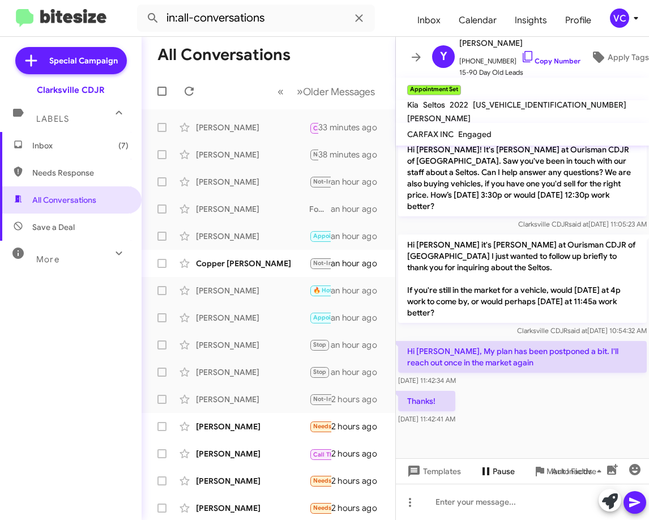
click at [515, 412] on div "Thanks! [DATE] 11:42:41 AM" at bounding box center [522, 408] width 253 height 39
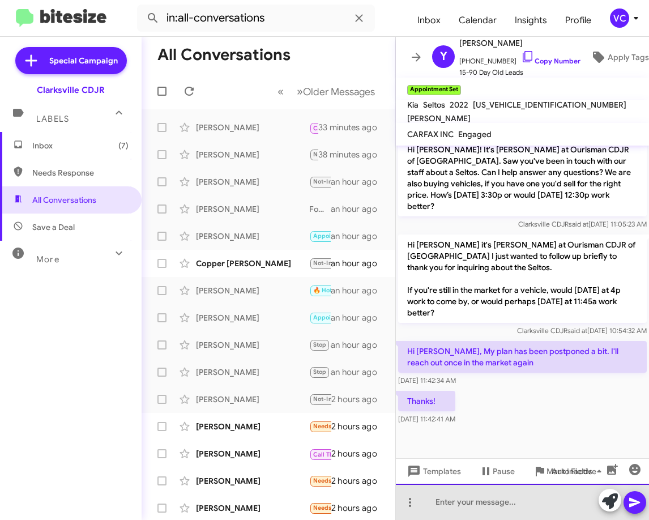
drag, startPoint x: 496, startPoint y: 504, endPoint x: 569, endPoint y: 515, distance: 73.3
click at [497, 505] on div at bounding box center [522, 502] width 253 height 36
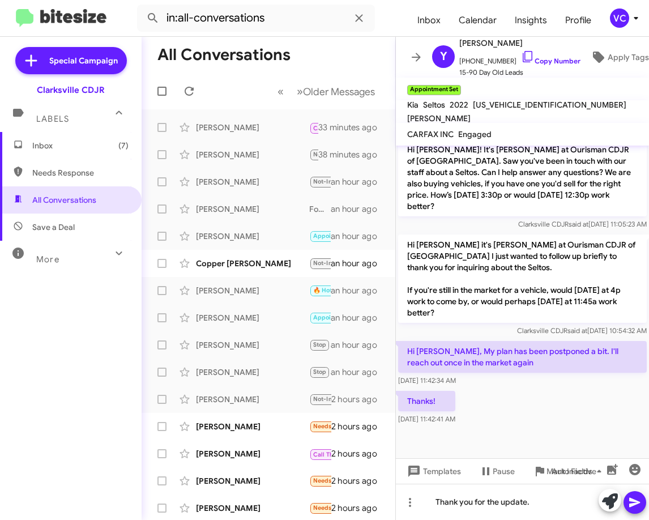
click at [639, 503] on icon at bounding box center [635, 503] width 11 height 10
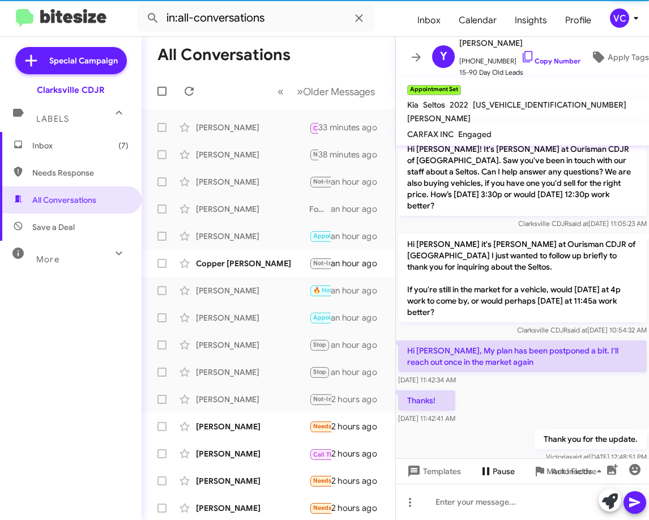
click at [487, 473] on icon at bounding box center [486, 471] width 7 height 8
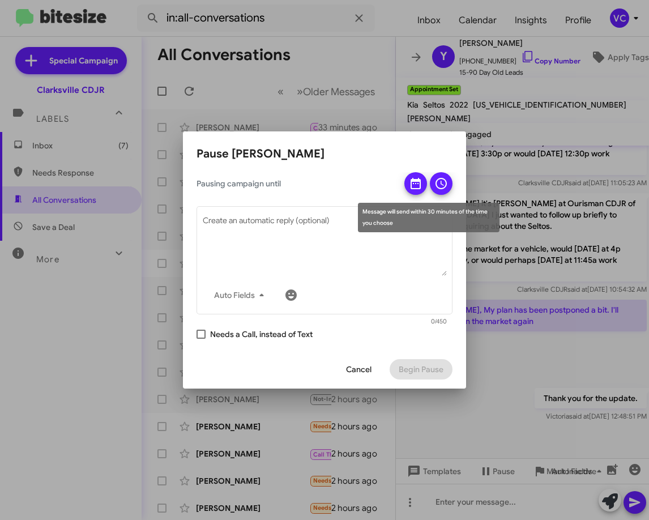
click at [415, 186] on icon at bounding box center [416, 184] width 14 height 14
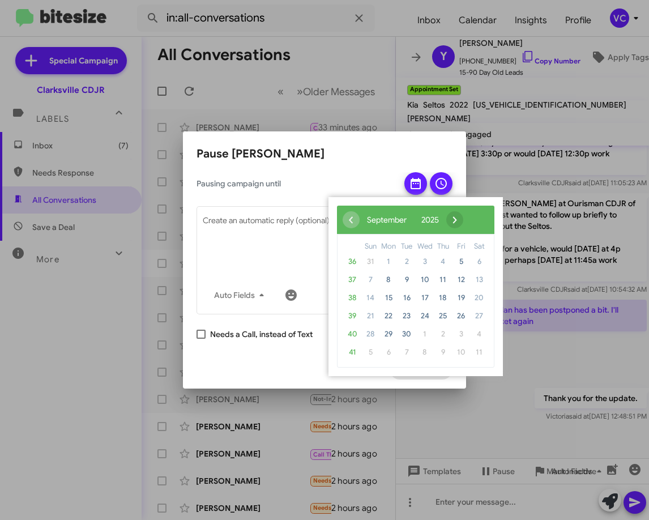
click at [464, 217] on span "›" at bounding box center [455, 219] width 17 height 17
click at [454, 217] on span "›" at bounding box center [445, 219] width 17 height 17
click at [388, 278] on span "3" at bounding box center [389, 280] width 18 height 18
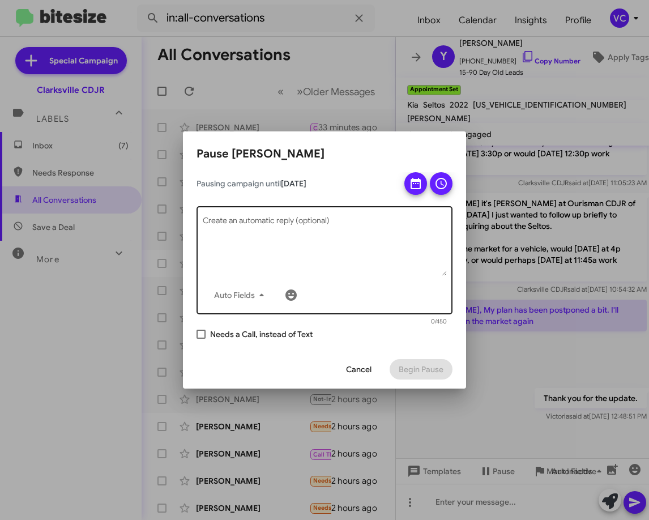
click at [397, 260] on textarea "Create an automatic reply (optional)" at bounding box center [325, 246] width 244 height 59
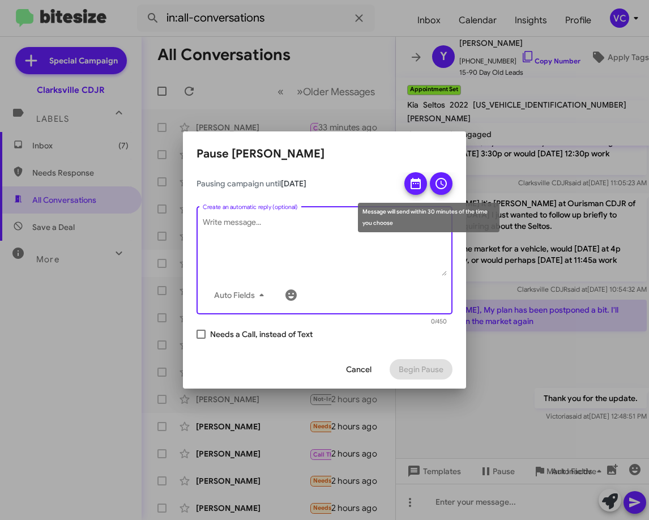
click at [445, 180] on icon at bounding box center [441, 183] width 11 height 11
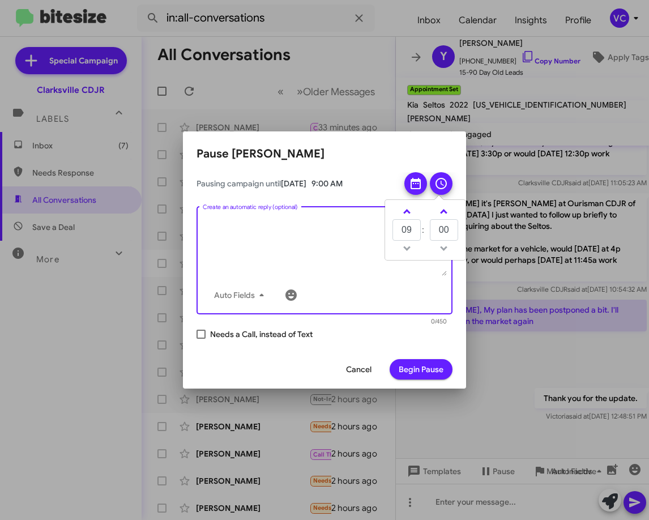
click at [309, 245] on textarea "Create an automatic reply (optional)" at bounding box center [325, 246] width 244 height 59
drag, startPoint x: 364, startPoint y: 227, endPoint x: 371, endPoint y: 229, distance: 6.6
click at [365, 227] on textarea "Are you still in the market to buy a vehicle?" at bounding box center [325, 246] width 244 height 59
type textarea "Are you still in the market to buy a vehicle?"
click at [418, 375] on span "Begin Pause" at bounding box center [421, 369] width 45 height 20
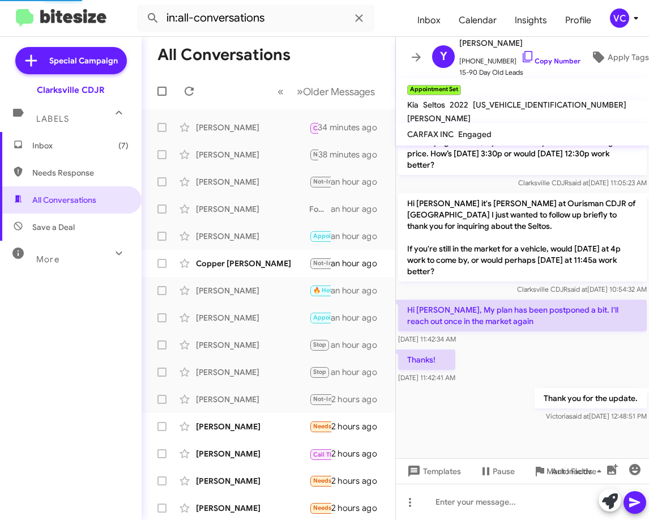
click at [544, 359] on div "Thanks! [DATE] 11:42:41 AM" at bounding box center [522, 366] width 253 height 39
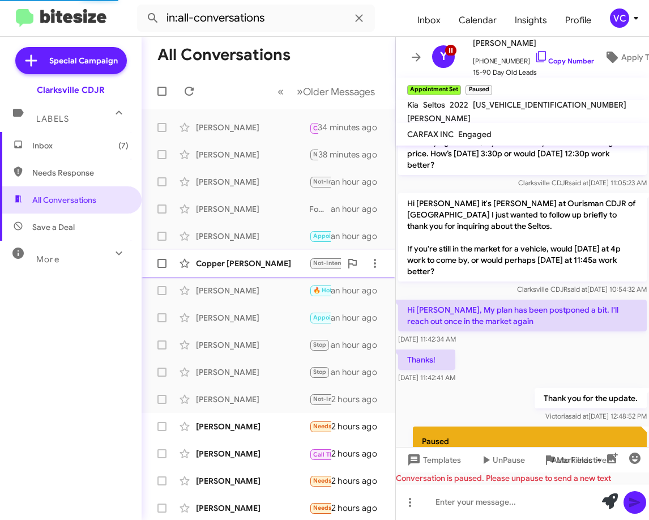
scroll to position [784, 0]
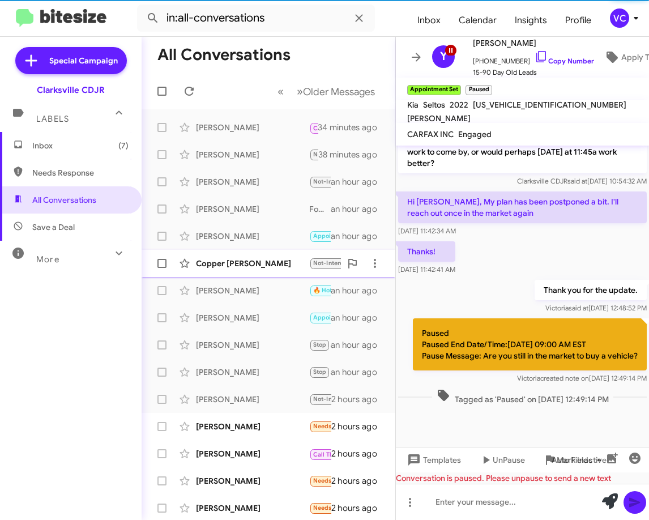
click at [203, 263] on div "Copper [PERSON_NAME]" at bounding box center [252, 263] width 113 height 11
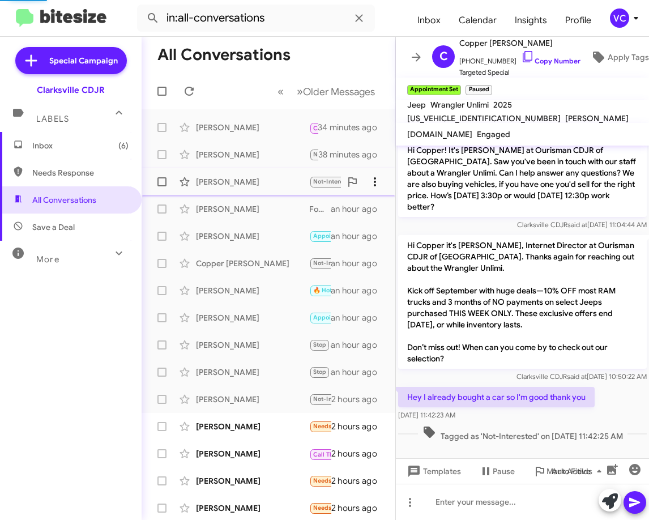
scroll to position [69, 0]
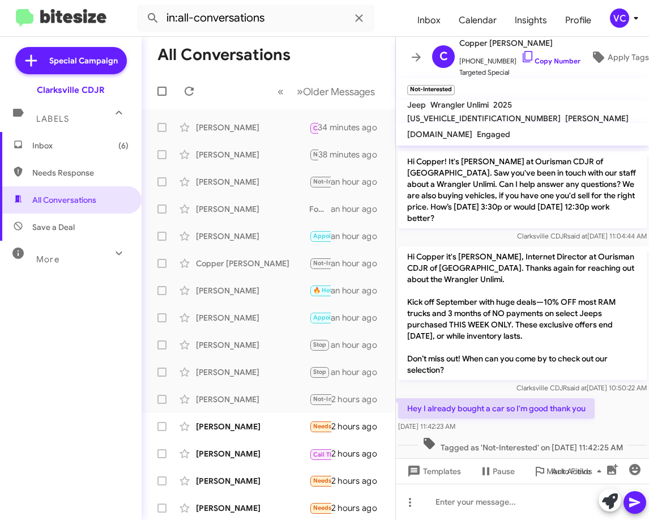
click at [628, 401] on div "Hey I already bought a car so I'm good thank you [DATE] 11:42:23 AM" at bounding box center [522, 415] width 253 height 39
click at [556, 51] on span "[PHONE_NUMBER] Copy Number" at bounding box center [520, 58] width 121 height 17
click at [552, 57] on link "Copy Number" at bounding box center [550, 61] width 59 height 8
click at [553, 399] on p "Hey I already bought a car so I'm good thank you" at bounding box center [496, 408] width 197 height 20
click at [580, 437] on span "Tagged as 'Not-Interested' on [DATE] 11:42:25 AM" at bounding box center [523, 445] width 210 height 16
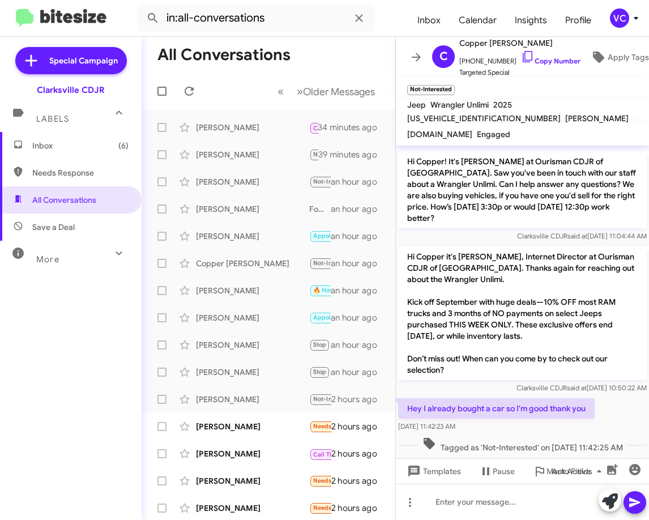
drag, startPoint x: 402, startPoint y: 399, endPoint x: 498, endPoint y: 419, distance: 97.4
click at [498, 419] on div "Hey I already bought a car so I'm good thank you [DATE] 11:42:23 AM" at bounding box center [496, 415] width 197 height 34
copy div "Hey I already bought a car so I'm good thank you [DATE] 11:42:23 AM"
click at [486, 518] on div at bounding box center [522, 502] width 253 height 36
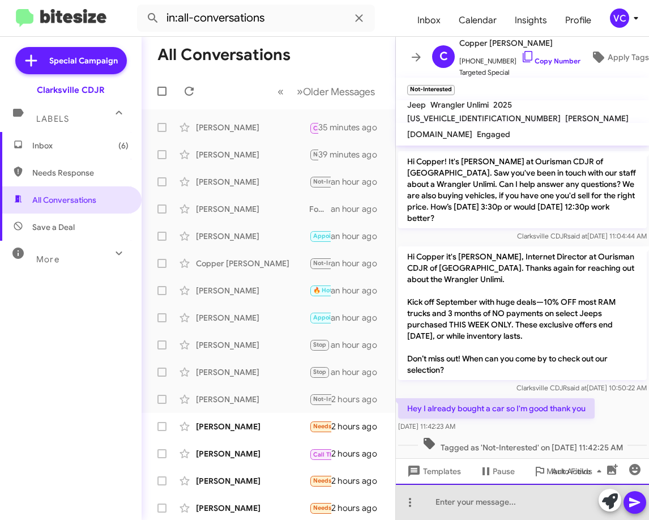
click at [490, 501] on div at bounding box center [522, 502] width 253 height 36
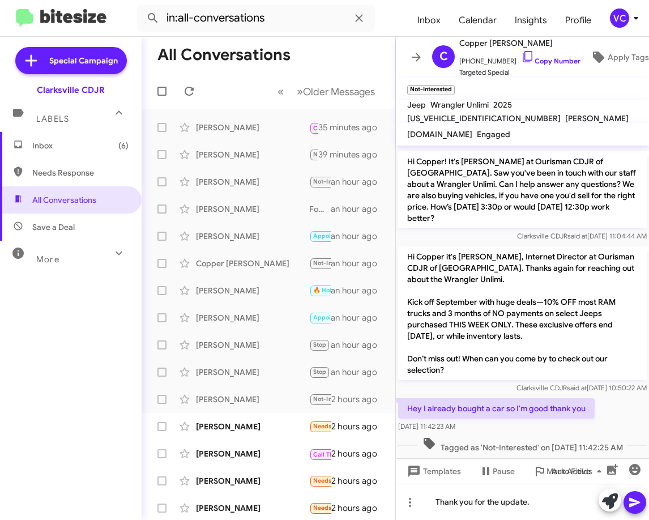
click at [641, 509] on icon at bounding box center [635, 503] width 14 height 14
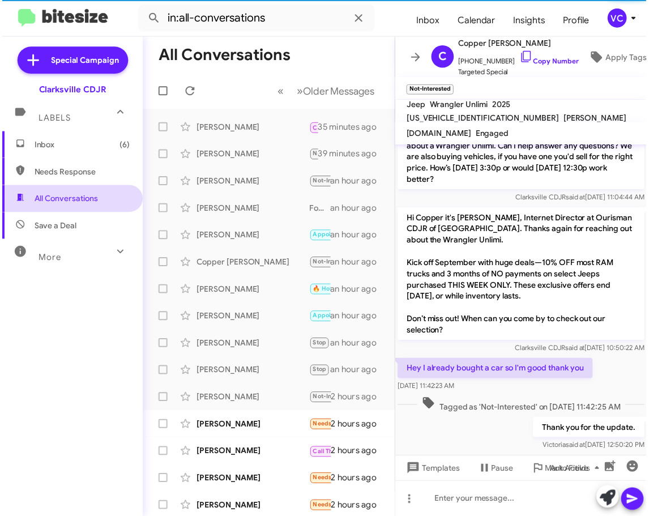
scroll to position [110, 0]
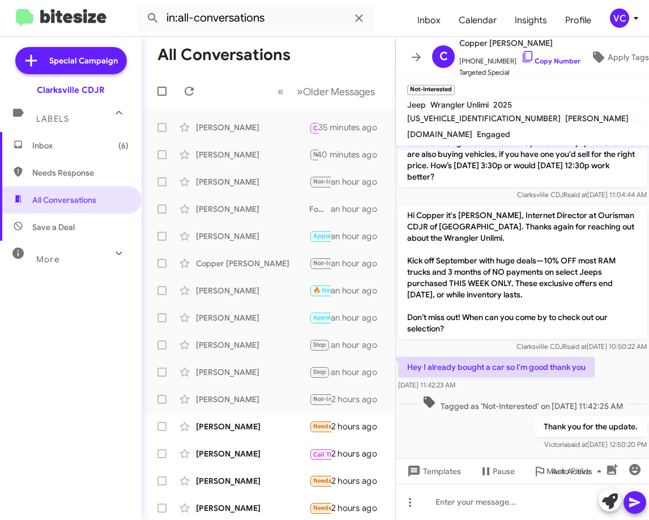
click at [597, 379] on div "Hey I already bought a car so I'm good thank you [DATE] 11:42:23 AM" at bounding box center [522, 374] width 253 height 39
drag, startPoint x: 478, startPoint y: 408, endPoint x: 423, endPoint y: 331, distance: 94.2
click at [479, 414] on div "Thank you for the update. [PERSON_NAME] said at [DATE] 12:50:20 PM" at bounding box center [522, 433] width 253 height 39
click at [186, 90] on icon at bounding box center [189, 91] width 14 height 14
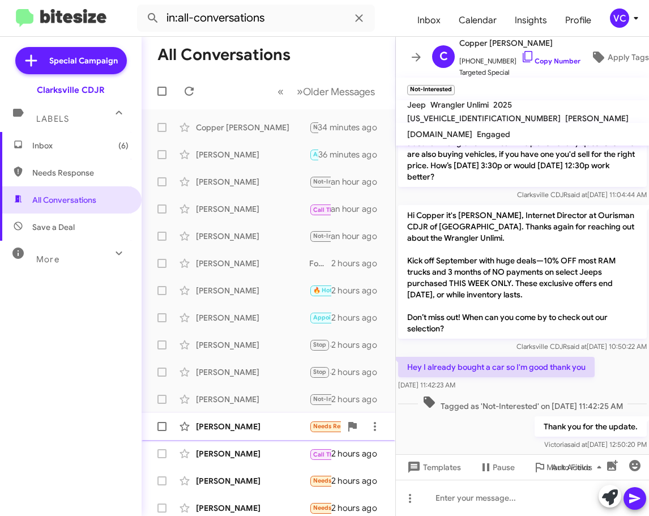
click at [246, 424] on div "[PERSON_NAME]" at bounding box center [252, 426] width 113 height 11
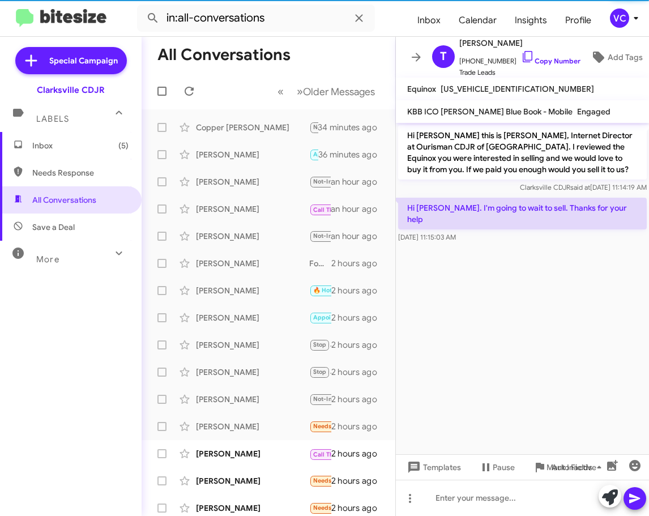
click at [577, 334] on cdk-virtual-scroll-viewport "Hi [PERSON_NAME] this is [PERSON_NAME], Internet Director at Ourisman CDJR of […" at bounding box center [522, 288] width 253 height 331
click at [570, 336] on cdk-virtual-scroll-viewport "Hi [PERSON_NAME] this is [PERSON_NAME], Internet Director at Ourisman CDJR of […" at bounding box center [522, 288] width 253 height 331
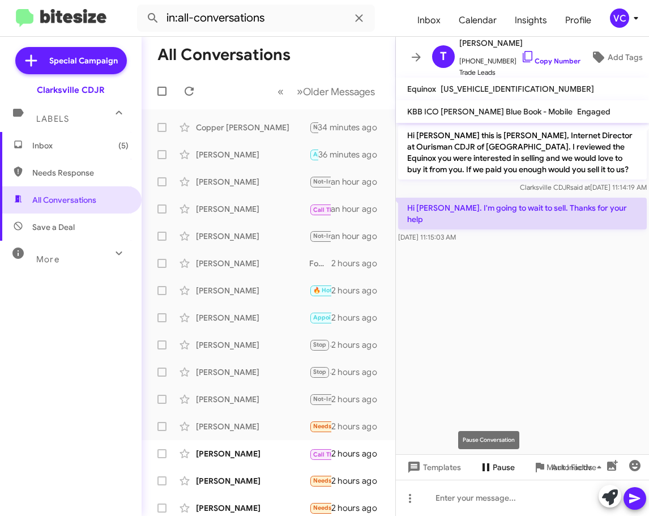
click at [503, 471] on span "Pause" at bounding box center [504, 467] width 22 height 20
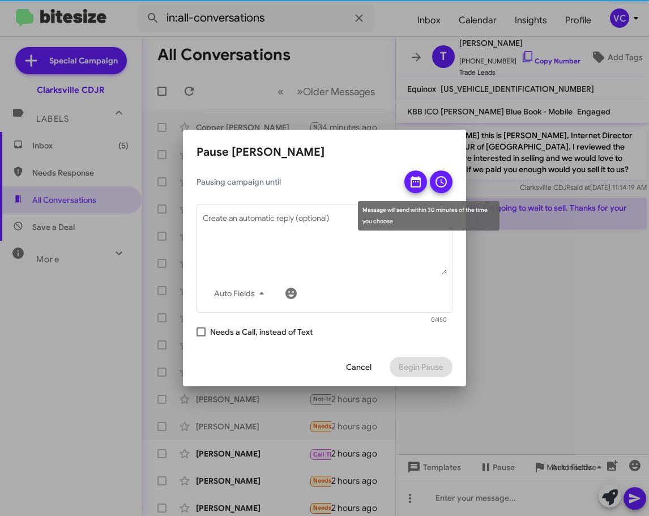
click at [419, 185] on icon at bounding box center [416, 182] width 14 height 14
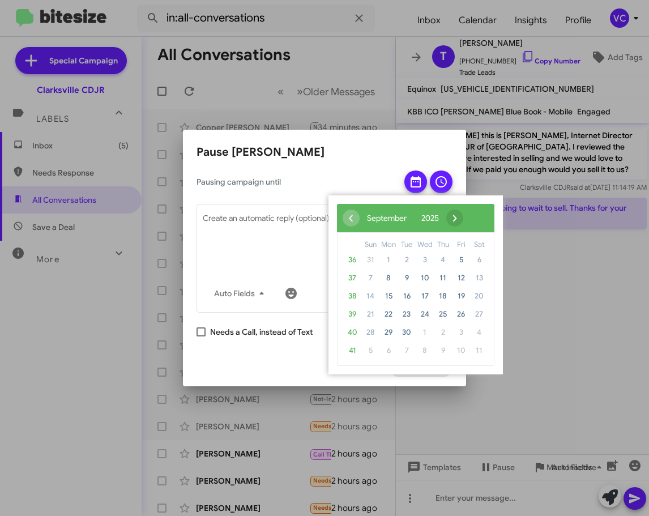
click at [464, 224] on span "›" at bounding box center [455, 218] width 17 height 17
click at [454, 224] on span "›" at bounding box center [445, 218] width 17 height 17
click at [461, 213] on span "›" at bounding box center [452, 218] width 17 height 17
click at [409, 260] on span "2" at bounding box center [407, 260] width 18 height 18
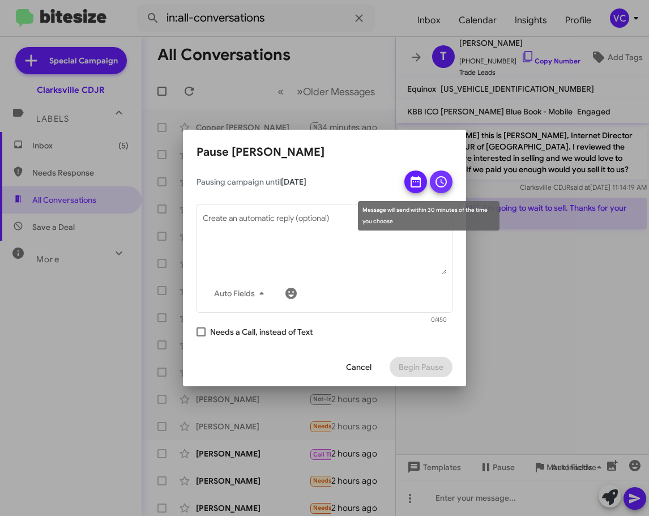
click at [438, 182] on icon at bounding box center [442, 182] width 14 height 14
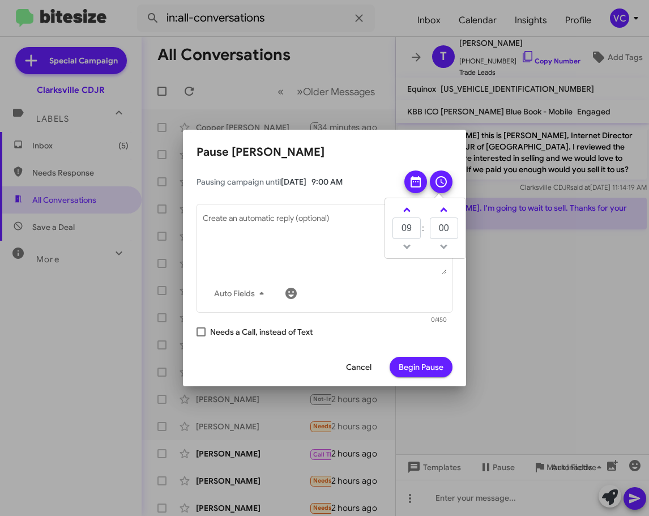
click at [416, 374] on span "Begin Pause" at bounding box center [421, 367] width 45 height 20
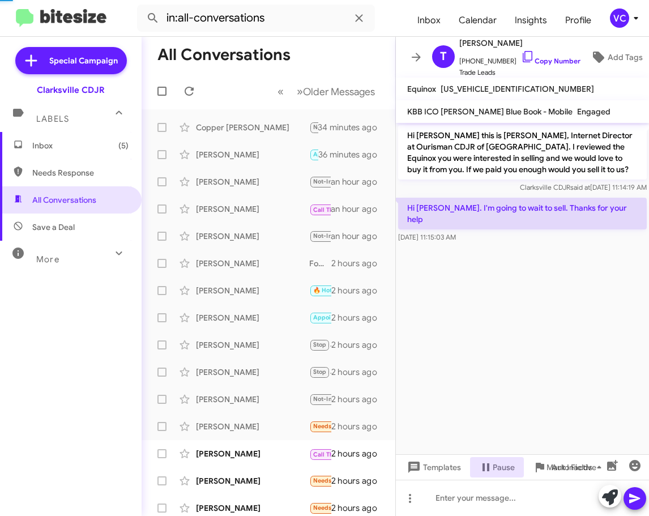
click at [565, 310] on cdk-virtual-scroll-viewport "Hi [PERSON_NAME] this is [PERSON_NAME], Internet Director at Ourisman CDJR of […" at bounding box center [522, 288] width 253 height 331
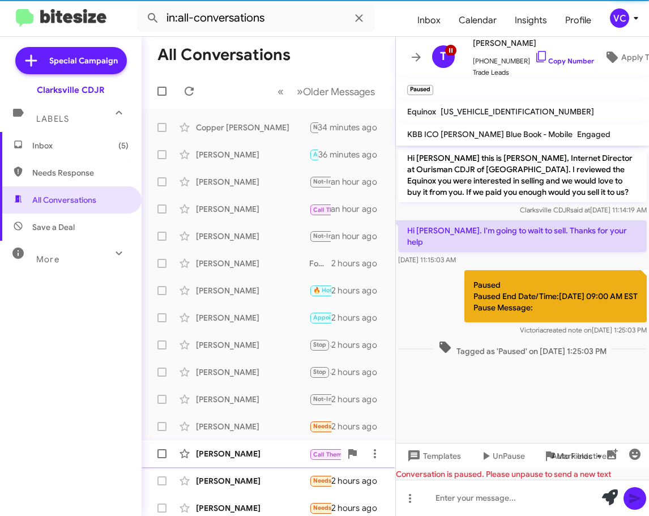
click at [279, 452] on div "[PERSON_NAME]" at bounding box center [252, 453] width 113 height 11
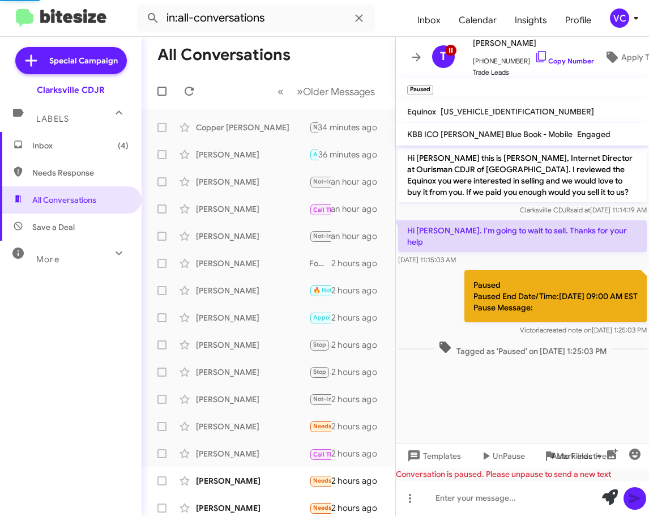
scroll to position [9, 0]
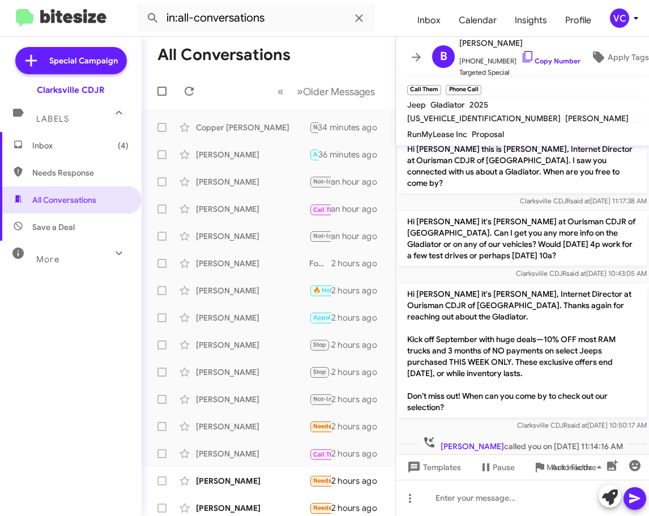
click at [554, 378] on p "Hi [PERSON_NAME] it's [PERSON_NAME], Internet Director at Ourisman CDJR of [GEO…" at bounding box center [522, 351] width 249 height 134
click at [547, 59] on link "Copy Number" at bounding box center [550, 61] width 59 height 8
